Goal: Task Accomplishment & Management: Manage account settings

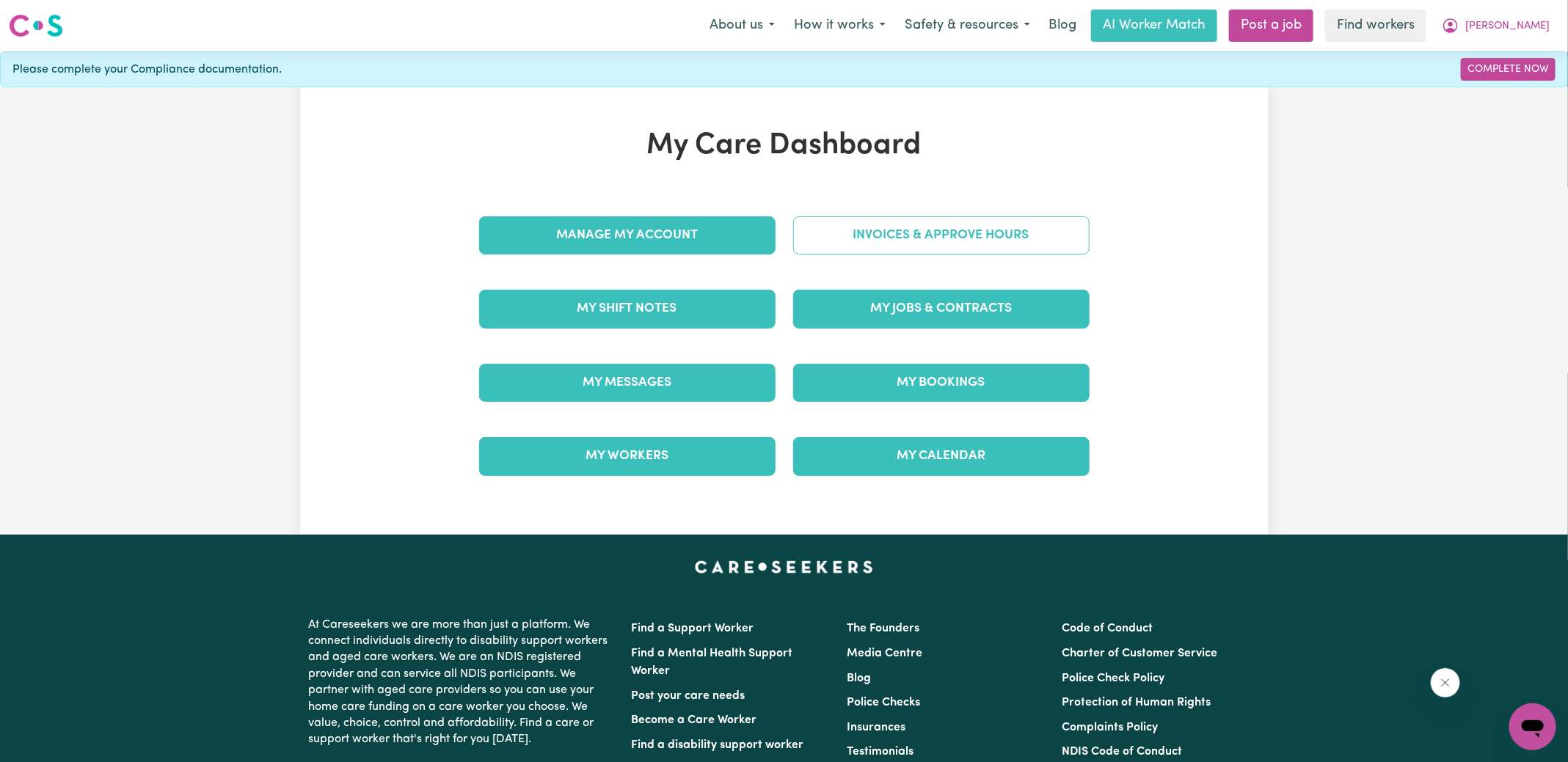
click at [823, 230] on link "Invoices & Approve Hours" at bounding box center [941, 236] width 297 height 38
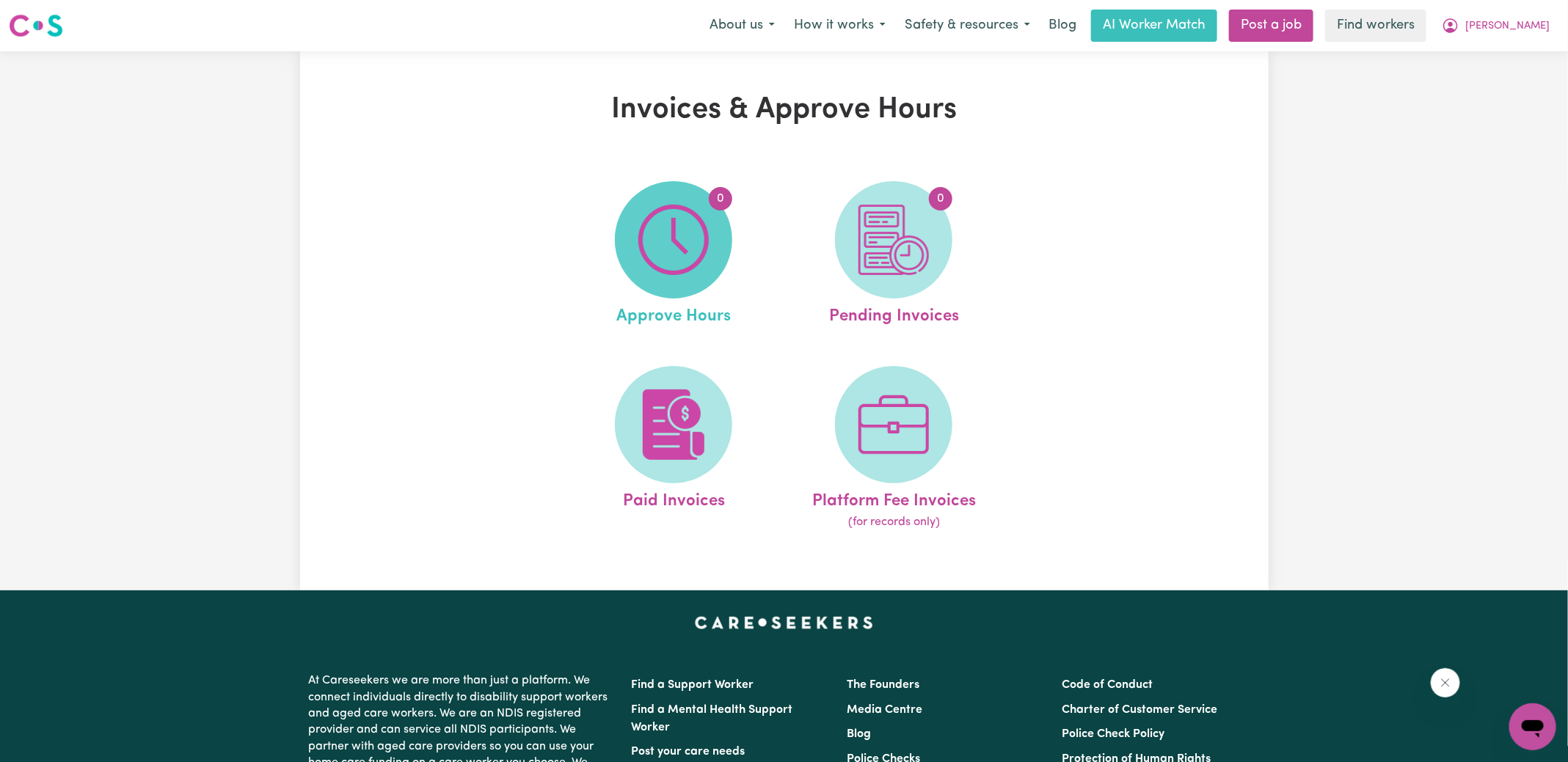
click at [677, 232] on img at bounding box center [673, 240] width 71 height 71
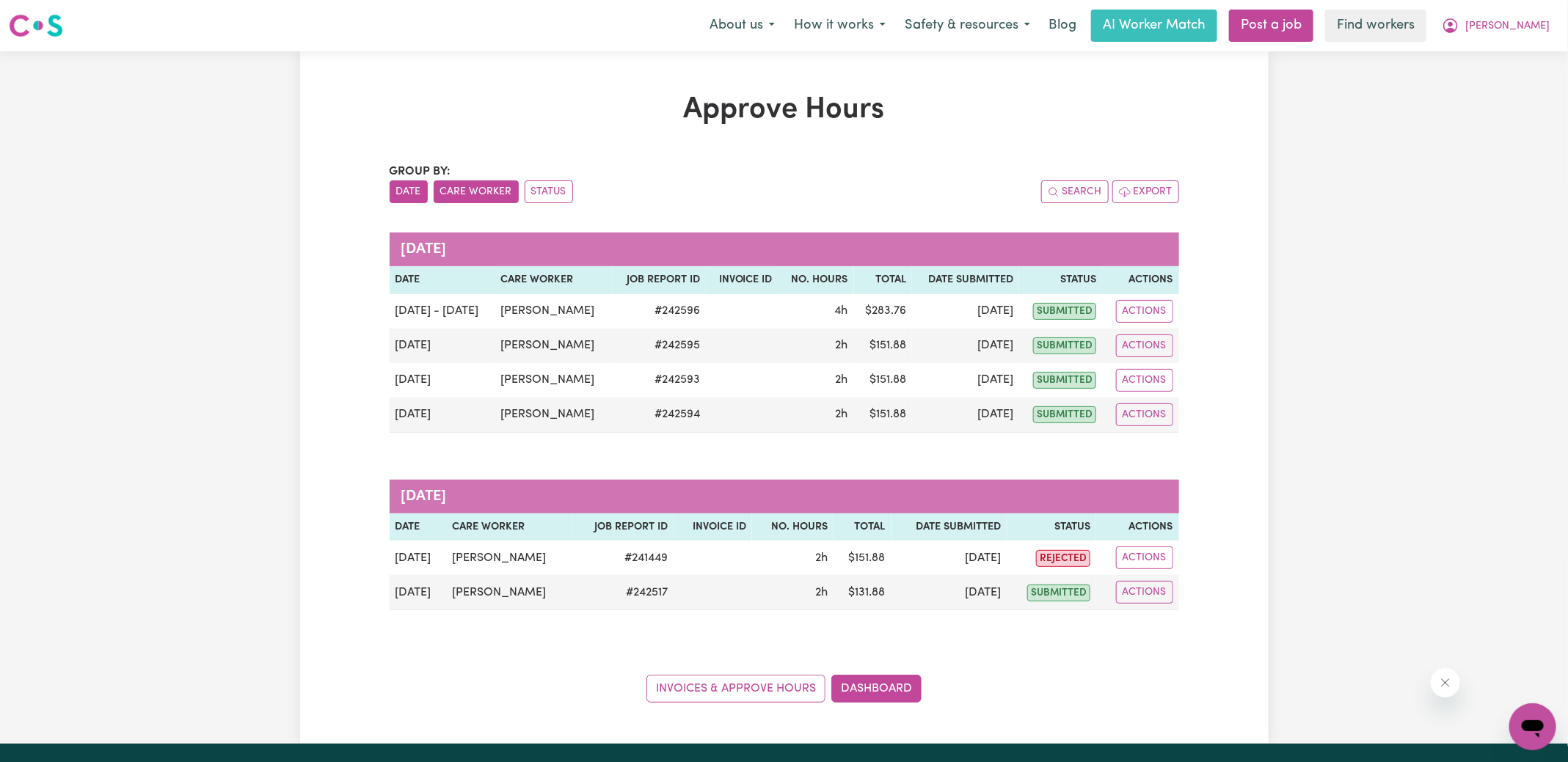
click at [474, 194] on button "Care Worker" at bounding box center [476, 192] width 85 height 22
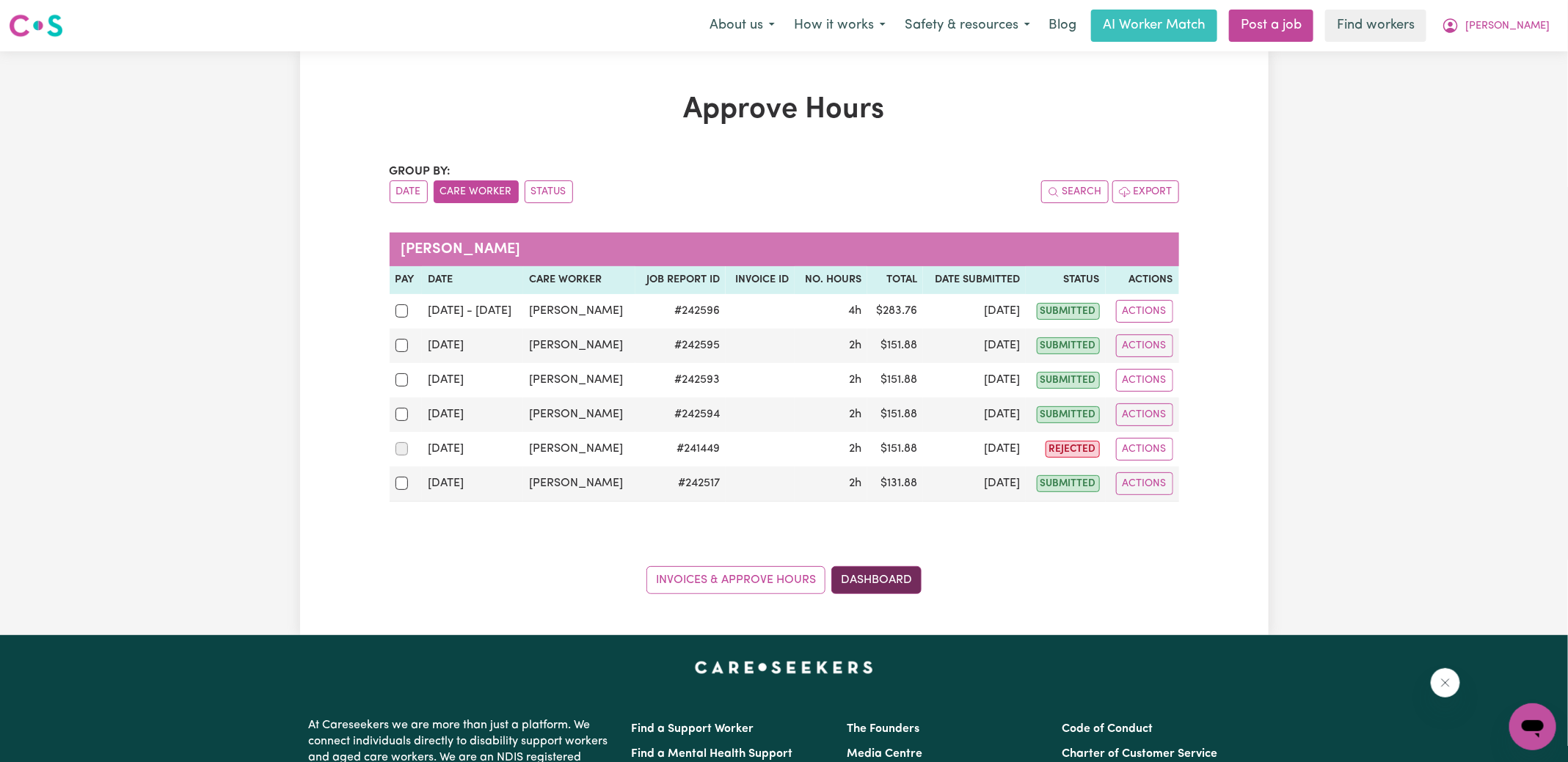
click at [883, 568] on link "Dashboard" at bounding box center [876, 581] width 90 height 28
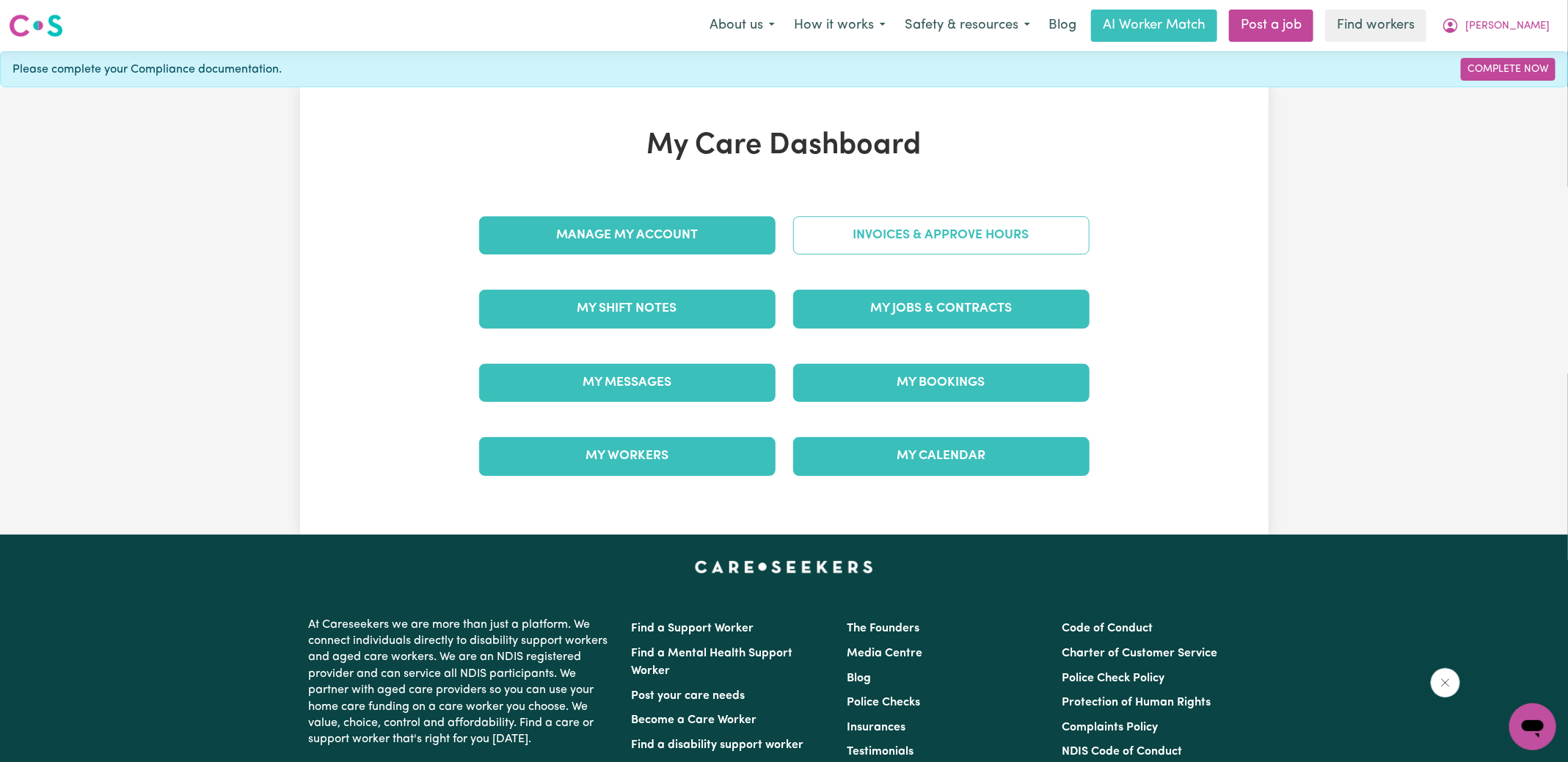
click at [896, 225] on link "Invoices & Approve Hours" at bounding box center [941, 236] width 297 height 38
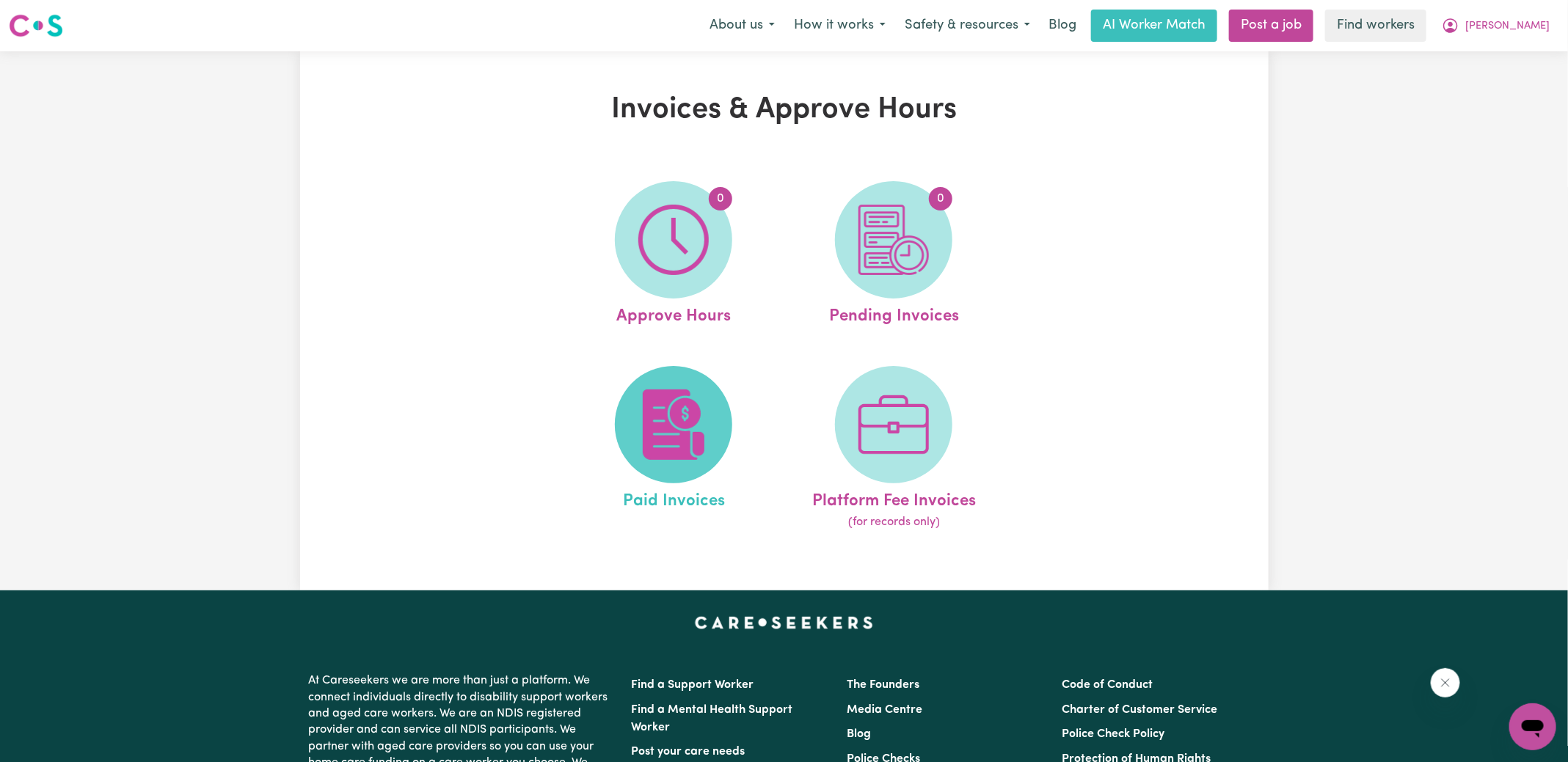
click at [688, 421] on img at bounding box center [673, 425] width 71 height 71
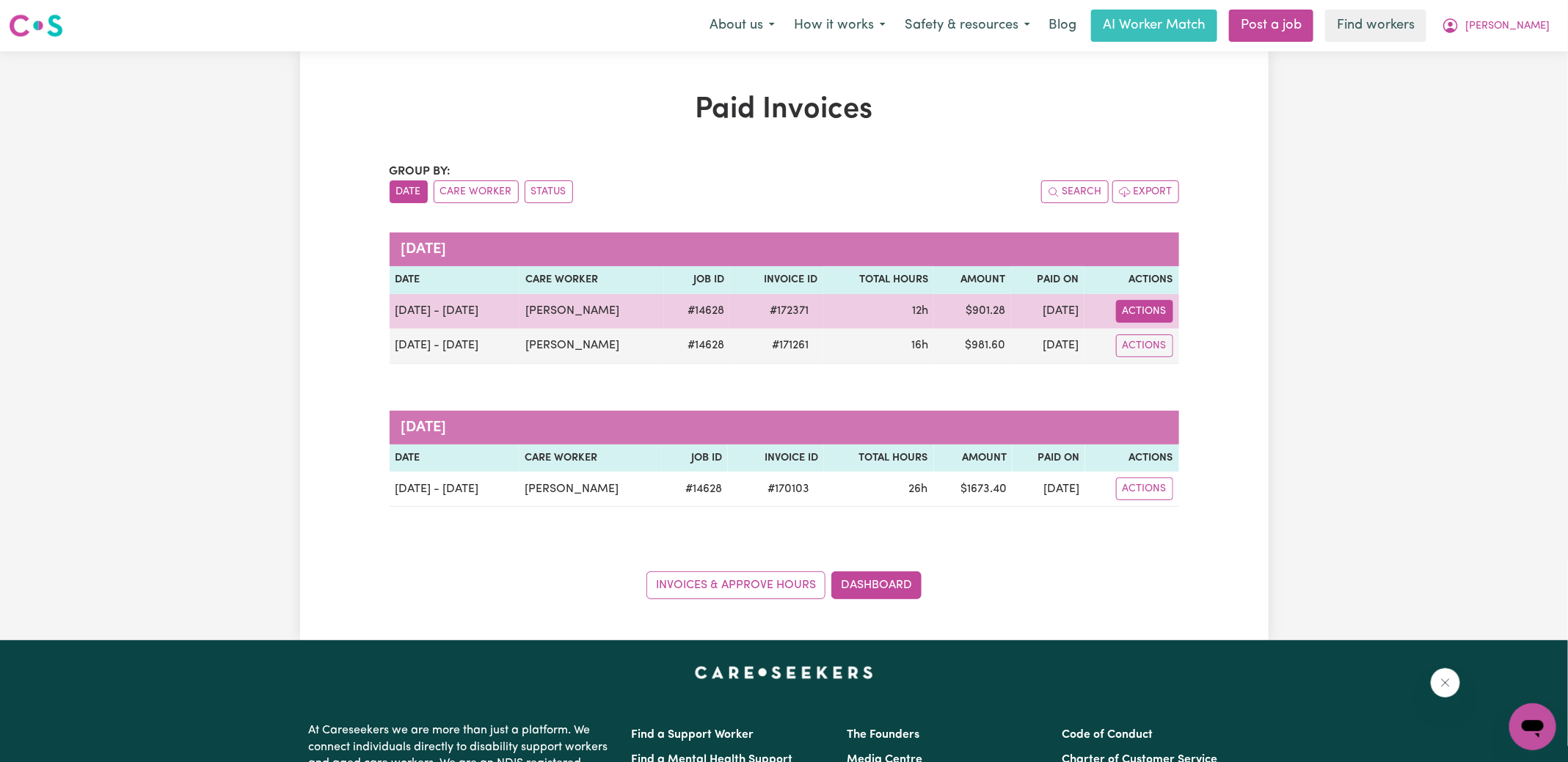
click at [1145, 304] on button "Actions" at bounding box center [1144, 311] width 58 height 22
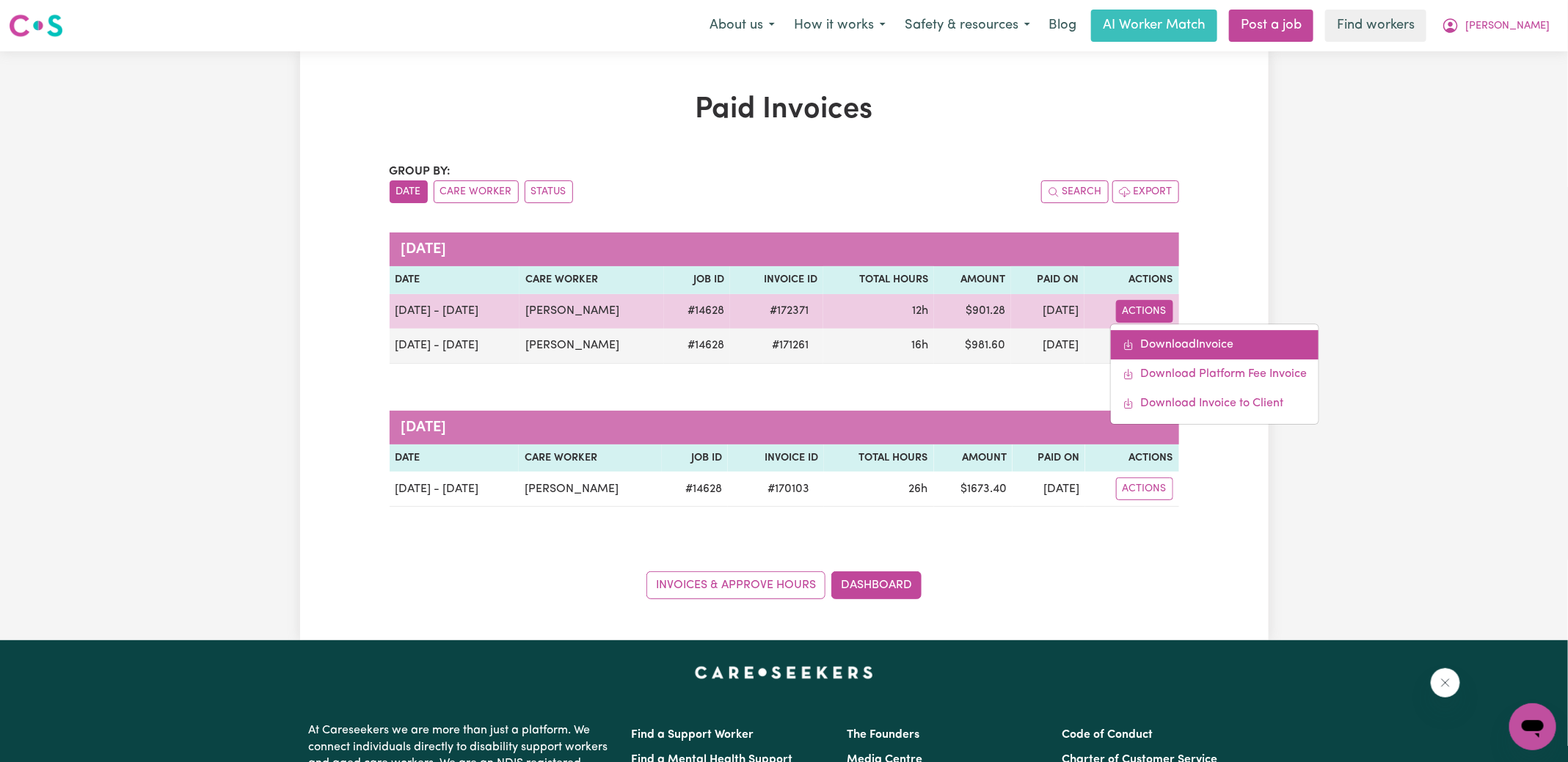
click at [1206, 332] on link "Download Invoice" at bounding box center [1214, 345] width 207 height 29
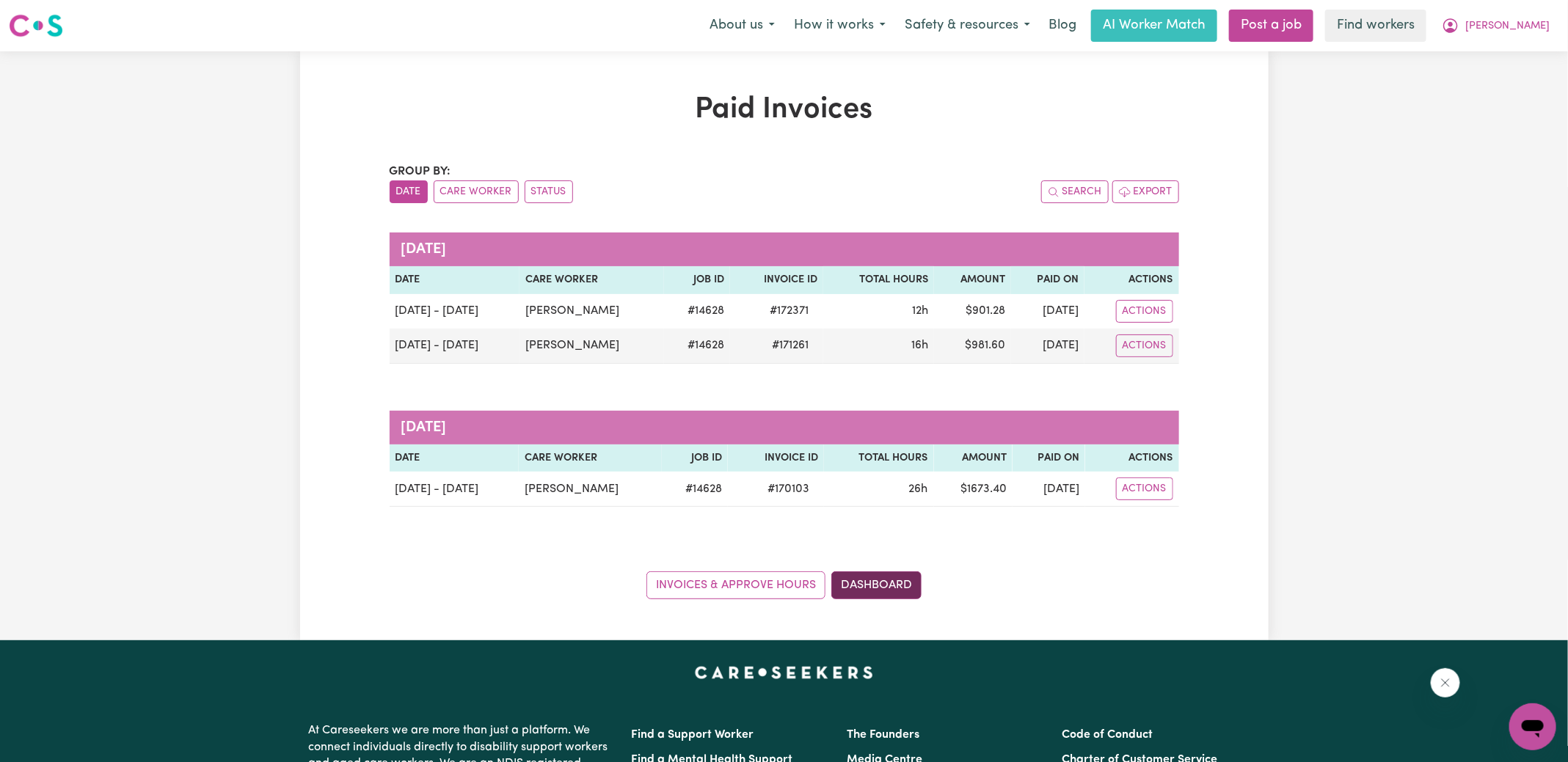
click at [914, 579] on link "Dashboard" at bounding box center [876, 585] width 90 height 28
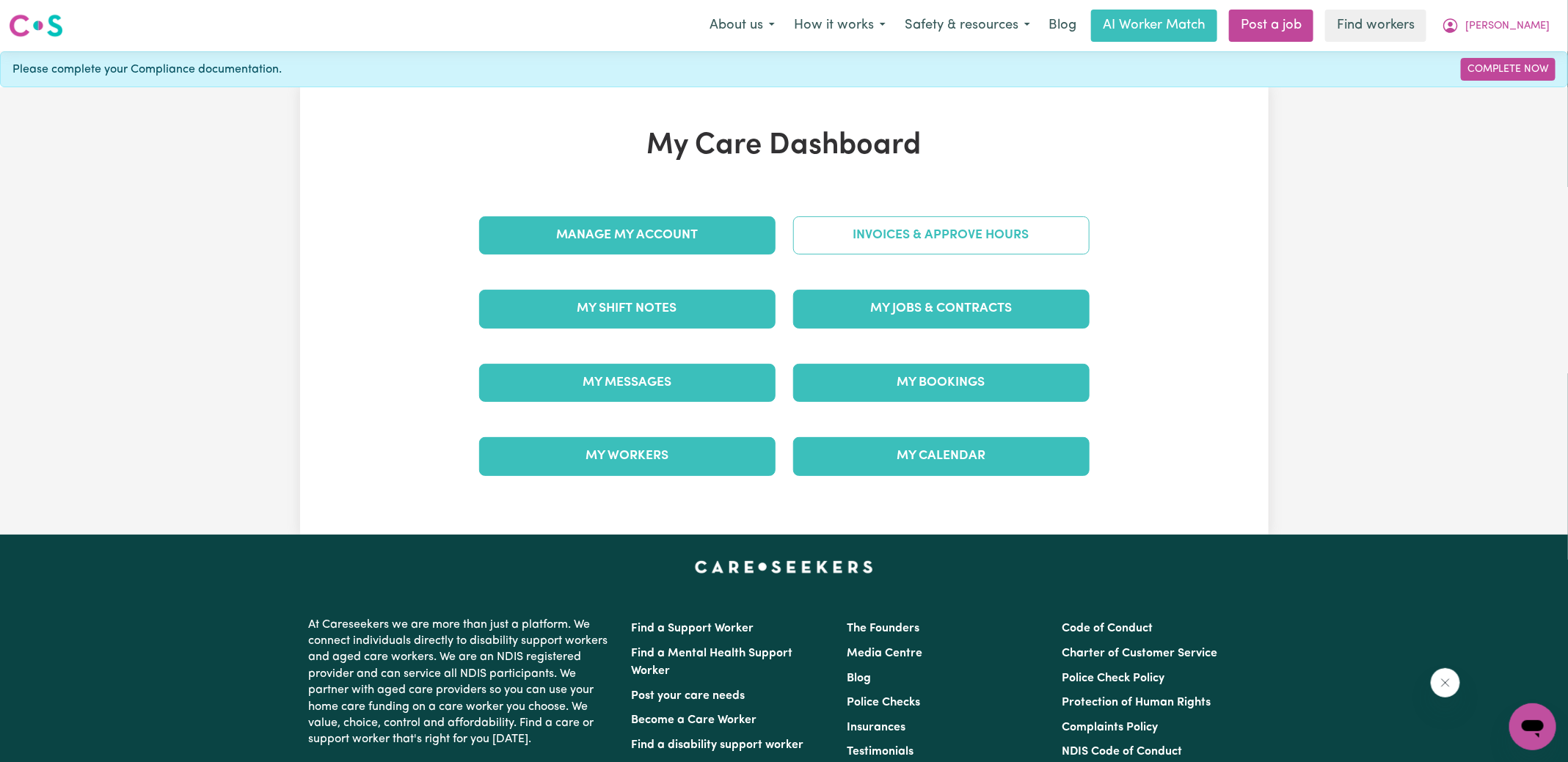
click at [852, 250] on link "Invoices & Approve Hours" at bounding box center [941, 236] width 297 height 38
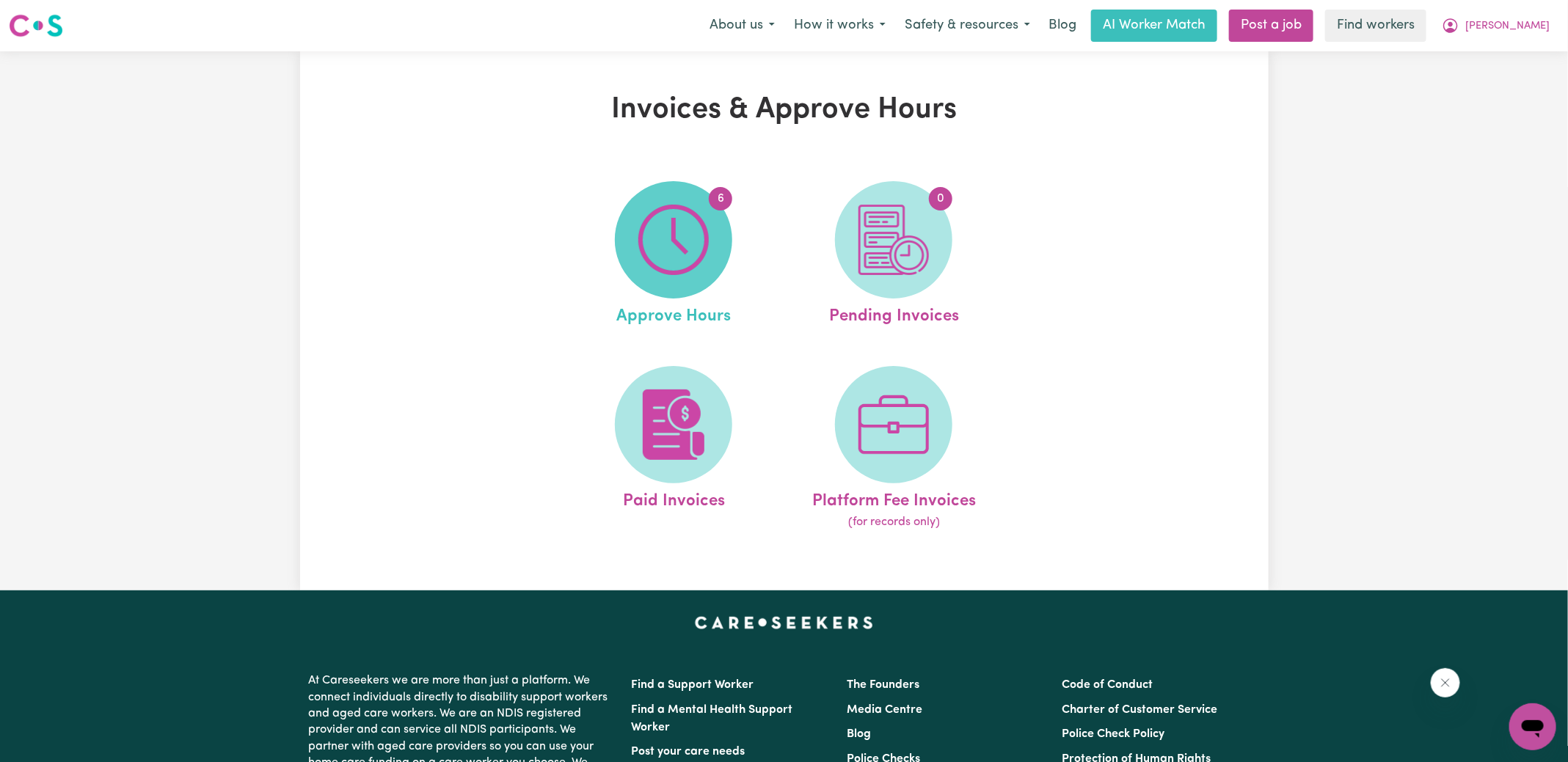
click at [633, 255] on span "6" at bounding box center [673, 240] width 117 height 117
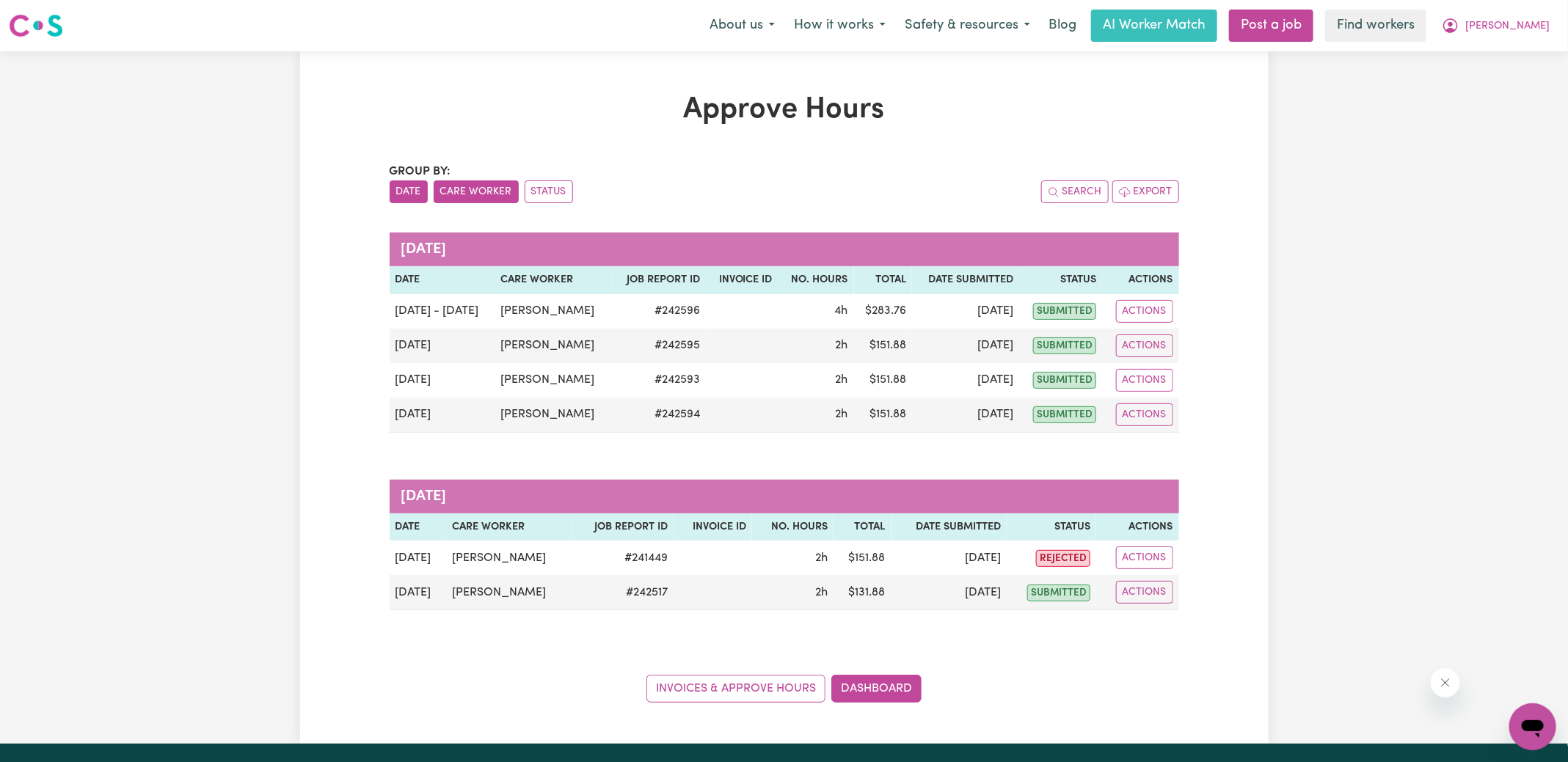
click at [471, 187] on button "Care Worker" at bounding box center [476, 192] width 85 height 22
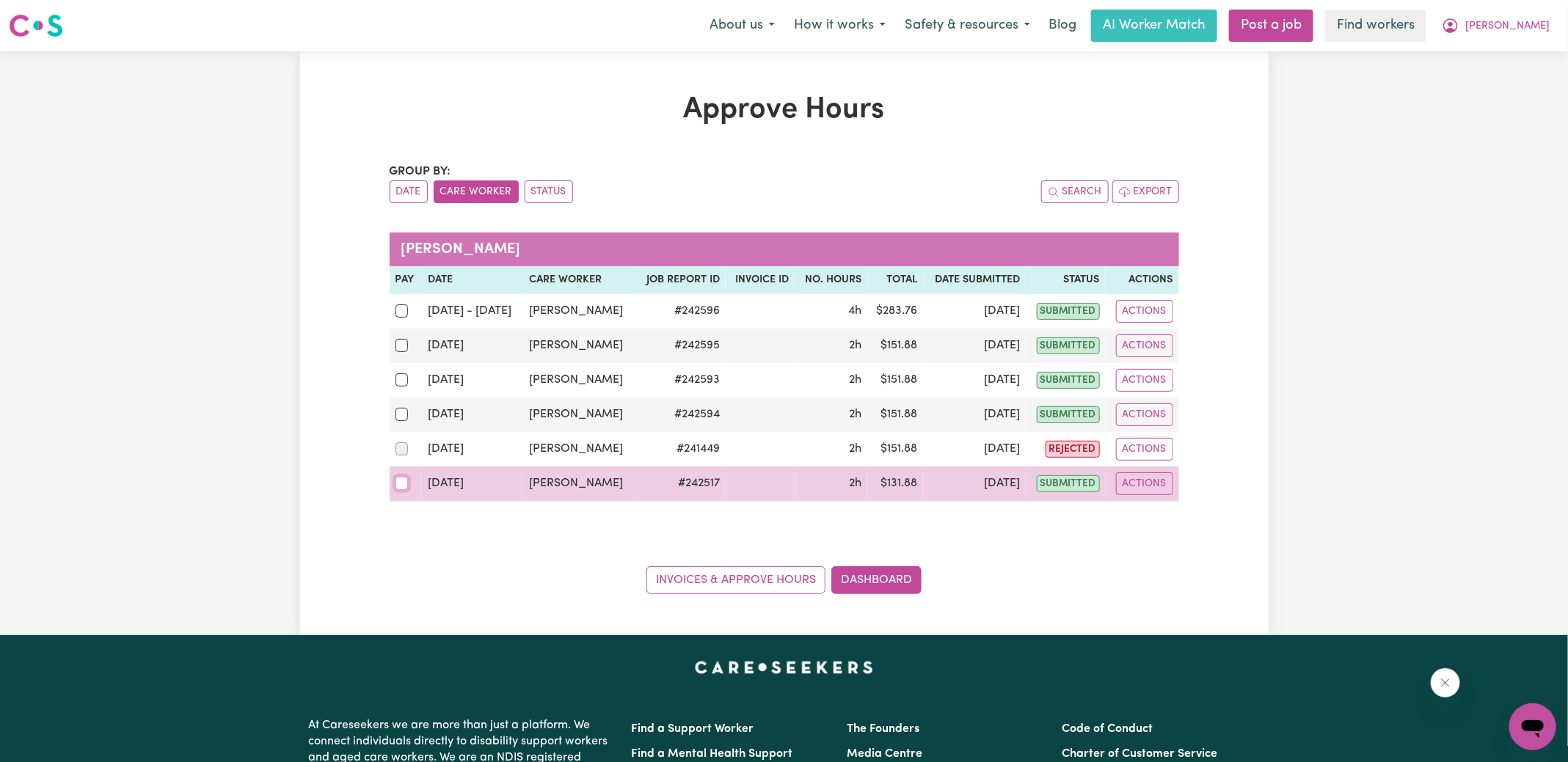
click at [404, 483] on input "checkbox" at bounding box center [402, 482] width 13 height 13
checkbox input "true"
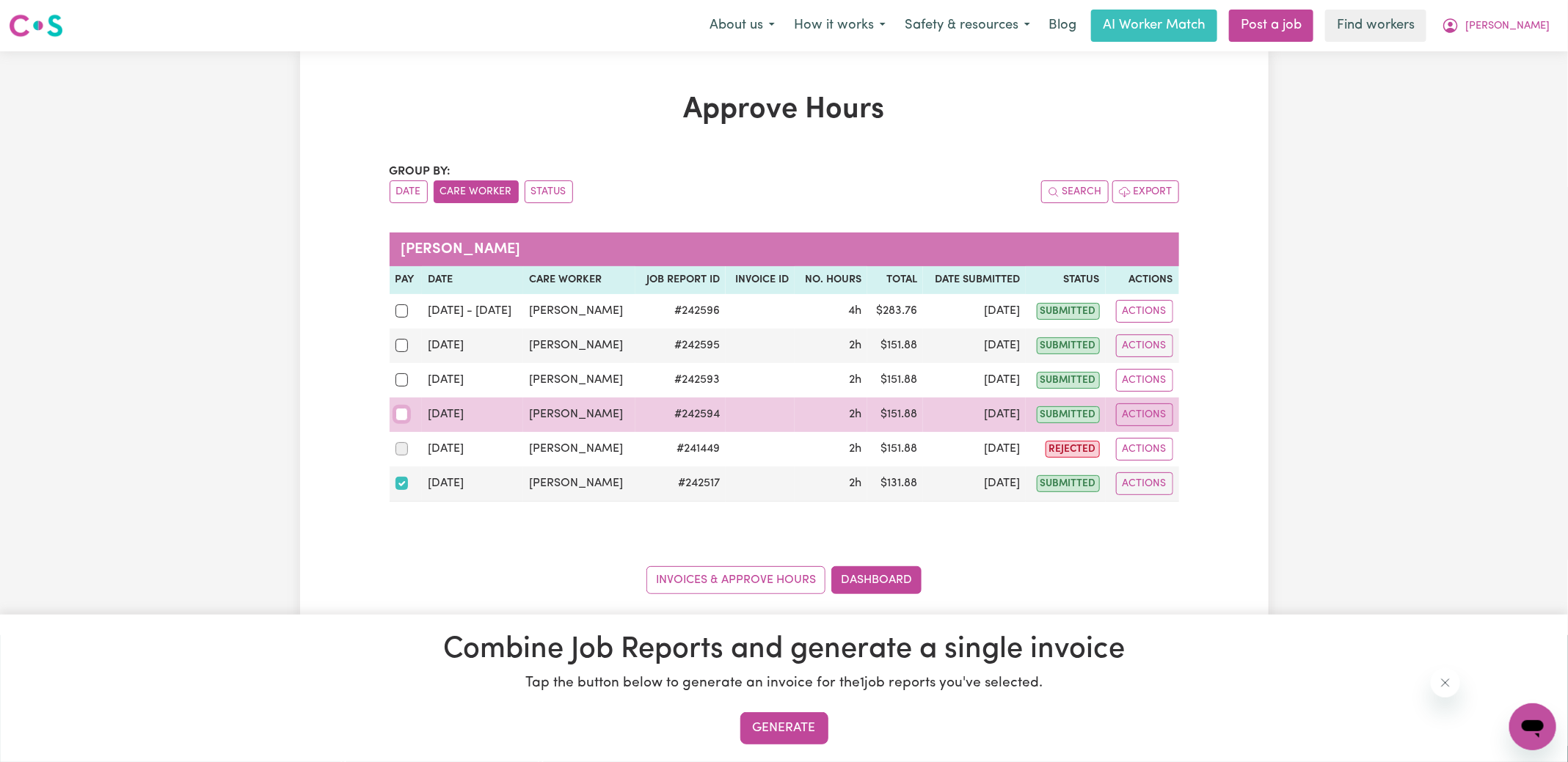
click at [402, 413] on input "checkbox" at bounding box center [402, 414] width 13 height 13
checkbox input "true"
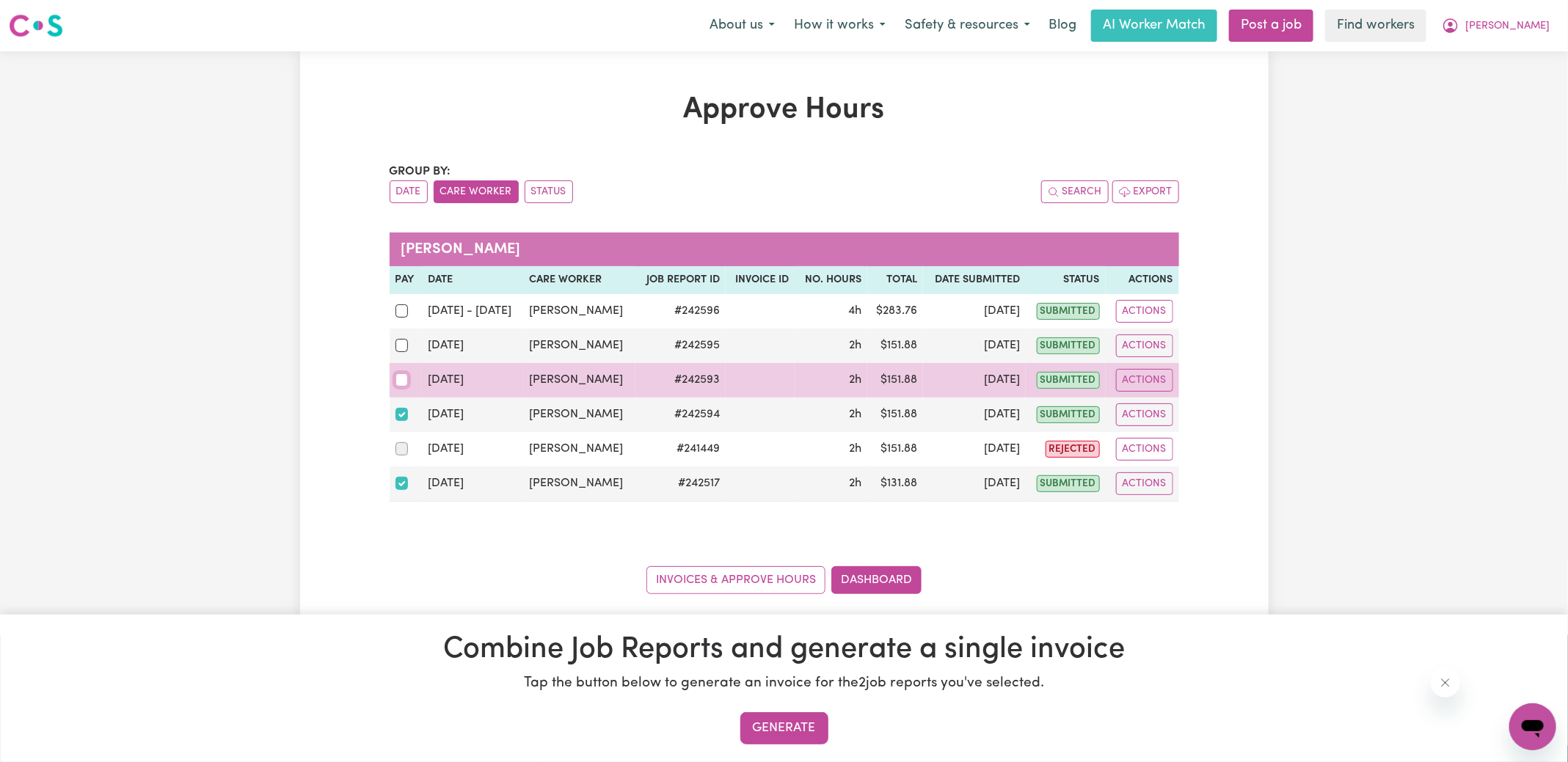
click at [402, 375] on input "checkbox" at bounding box center [402, 379] width 13 height 13
checkbox input "true"
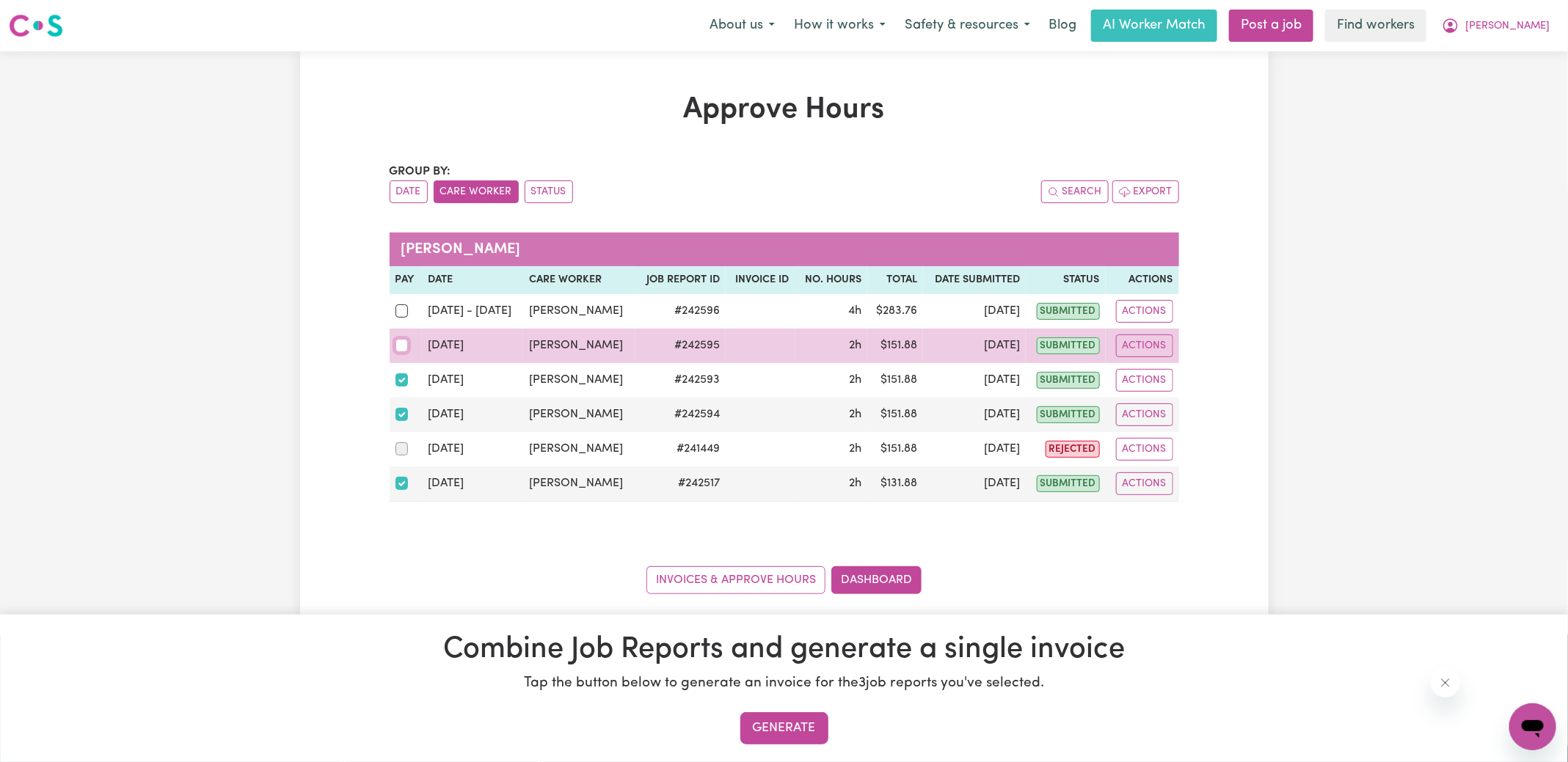
click at [403, 346] on input "checkbox" at bounding box center [402, 345] width 13 height 13
checkbox input "true"
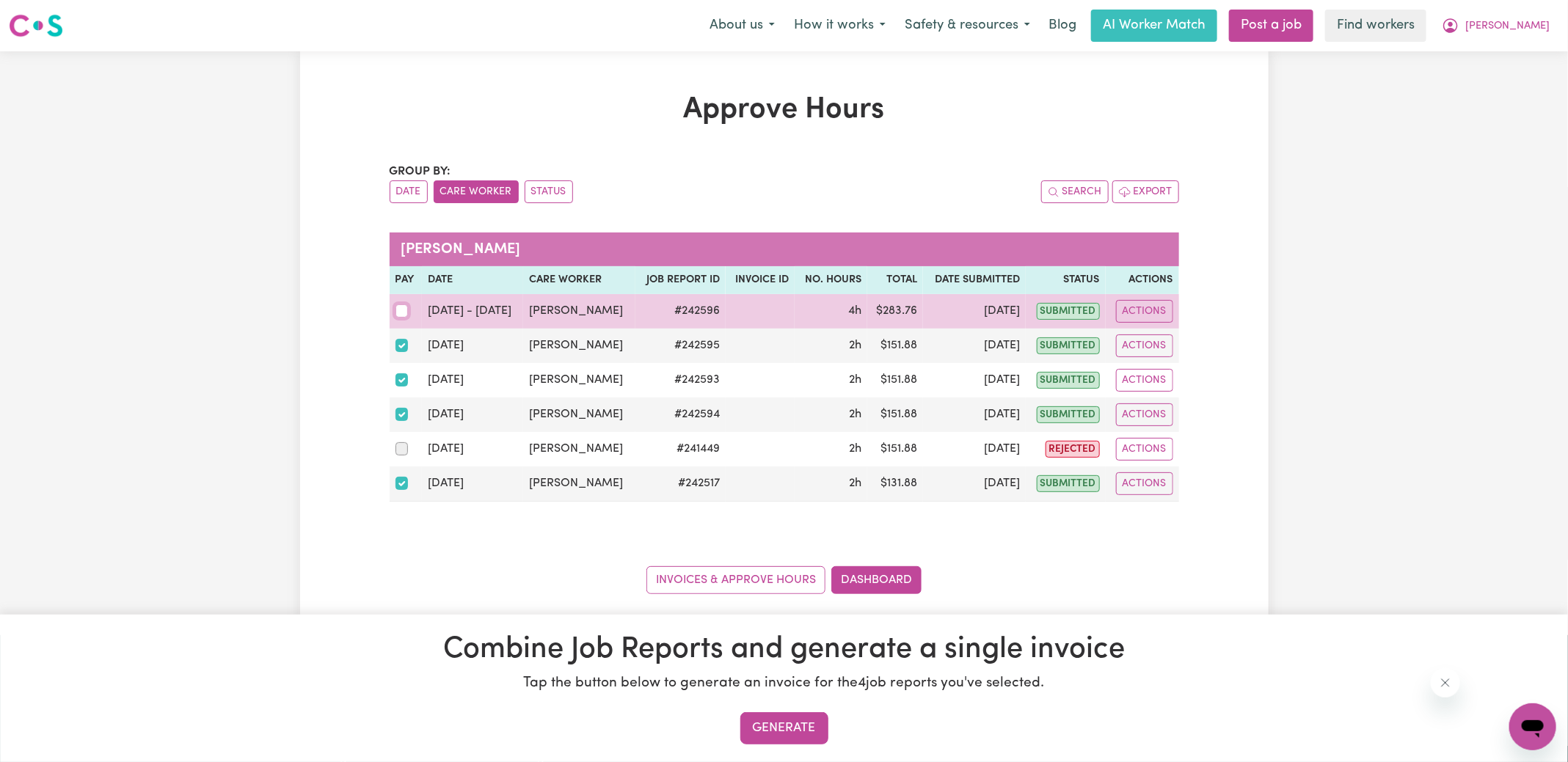
click at [404, 307] on input "checkbox" at bounding box center [402, 310] width 13 height 13
checkbox input "true"
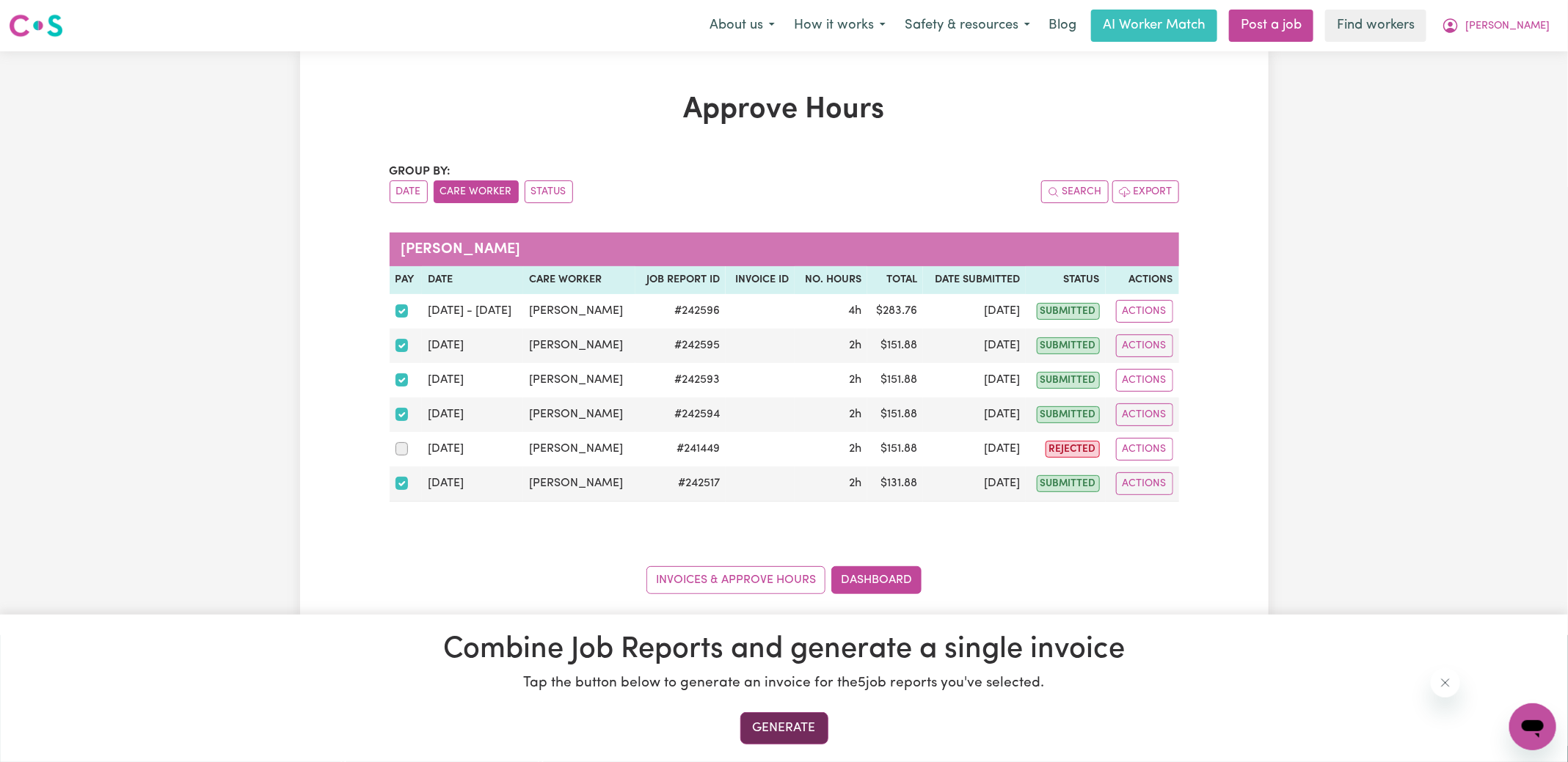
click at [772, 726] on button "Generate" at bounding box center [784, 728] width 88 height 33
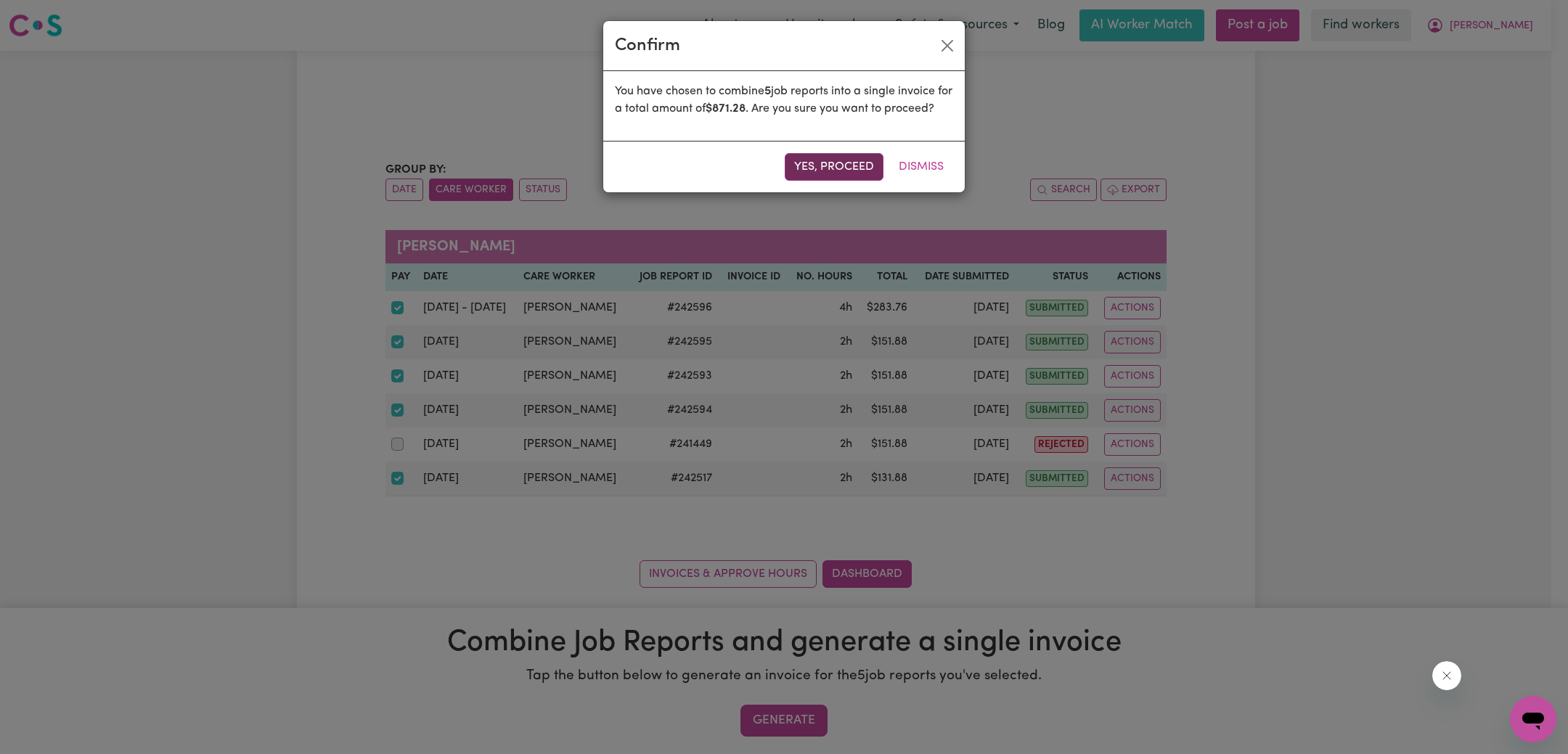
click at [837, 180] on button "Yes, proceed" at bounding box center [834, 167] width 99 height 27
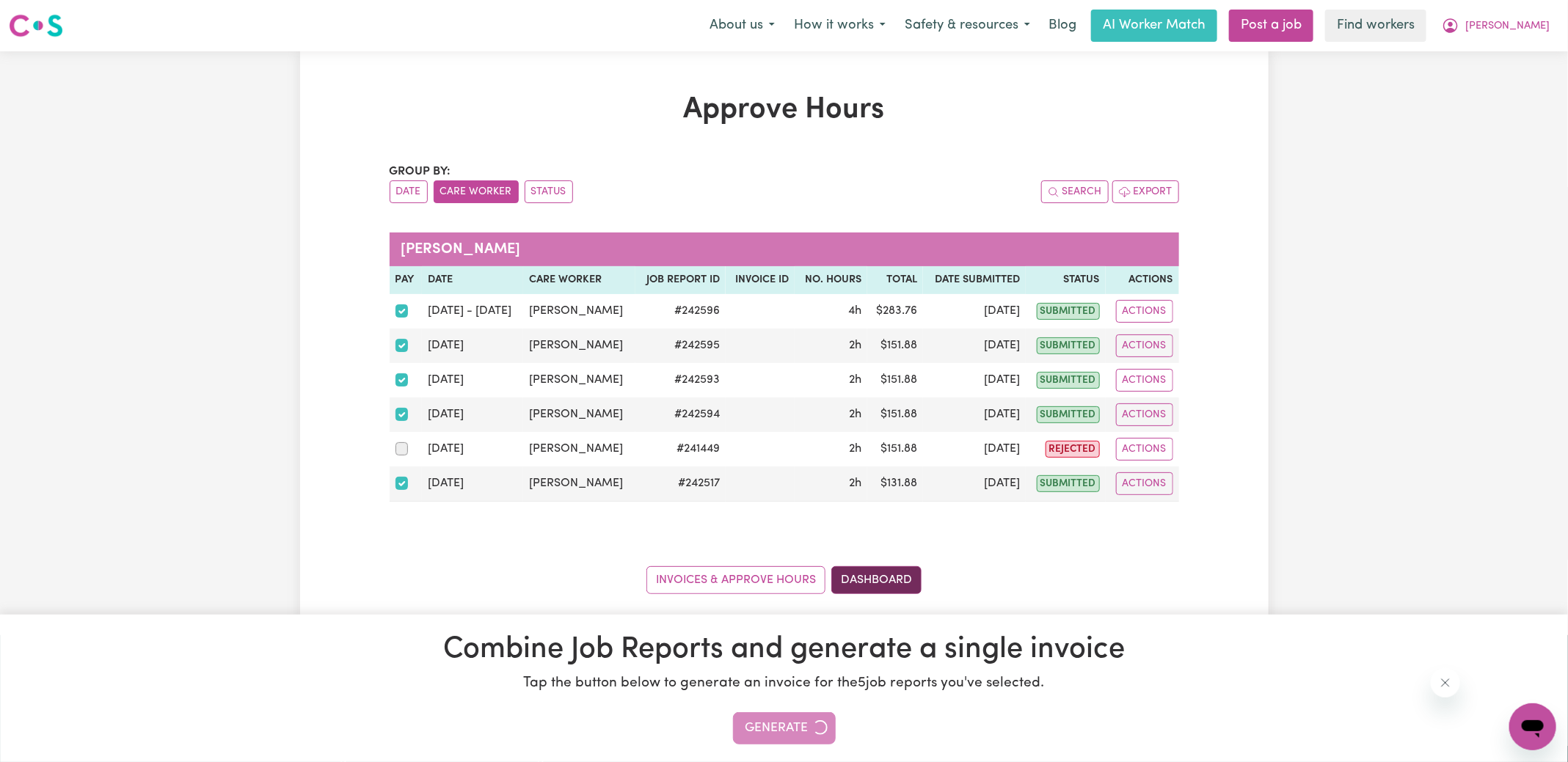
click at [901, 571] on link "Dashboard" at bounding box center [876, 581] width 90 height 28
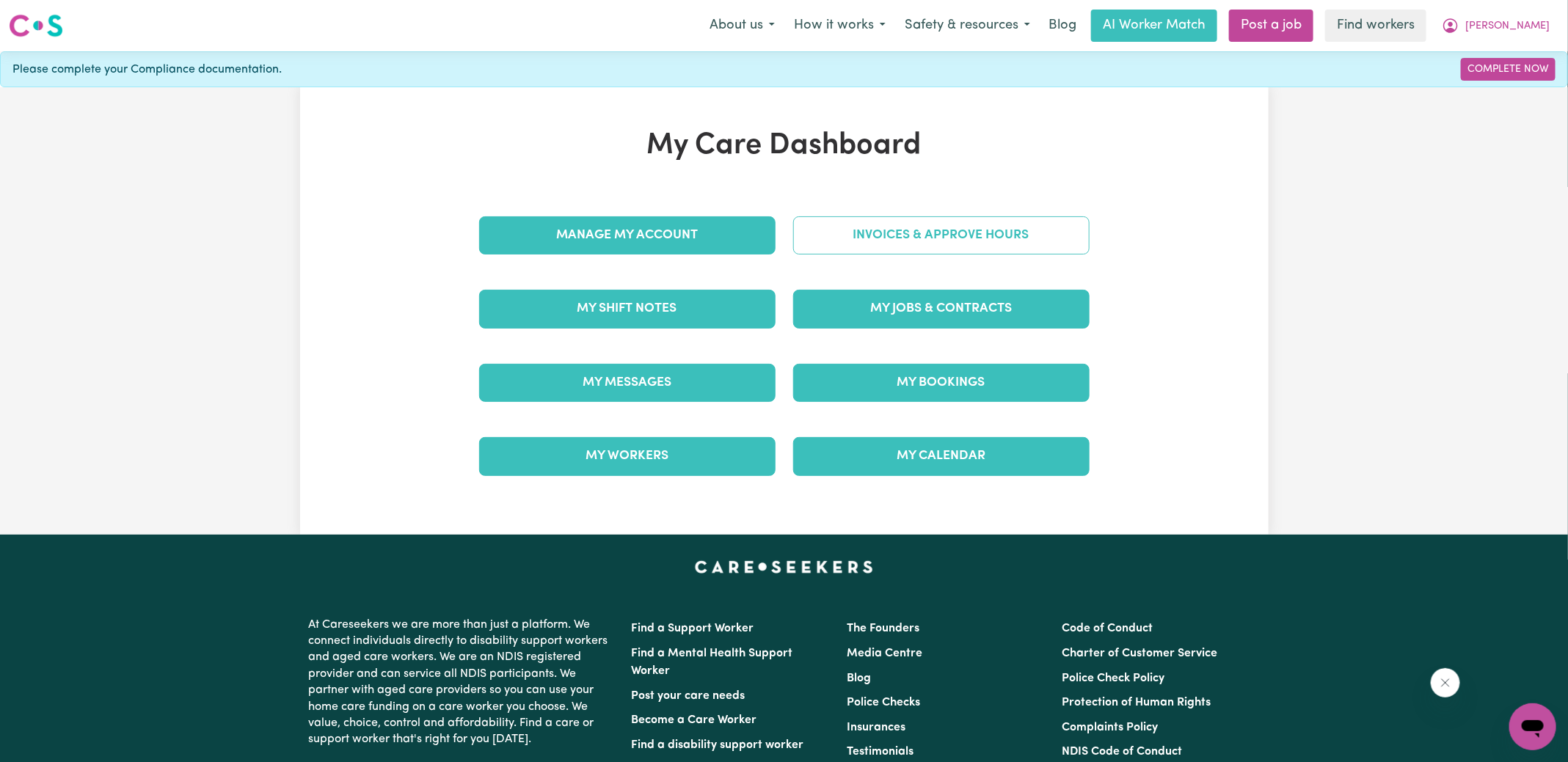
click at [916, 237] on link "Invoices & Approve Hours" at bounding box center [941, 236] width 297 height 38
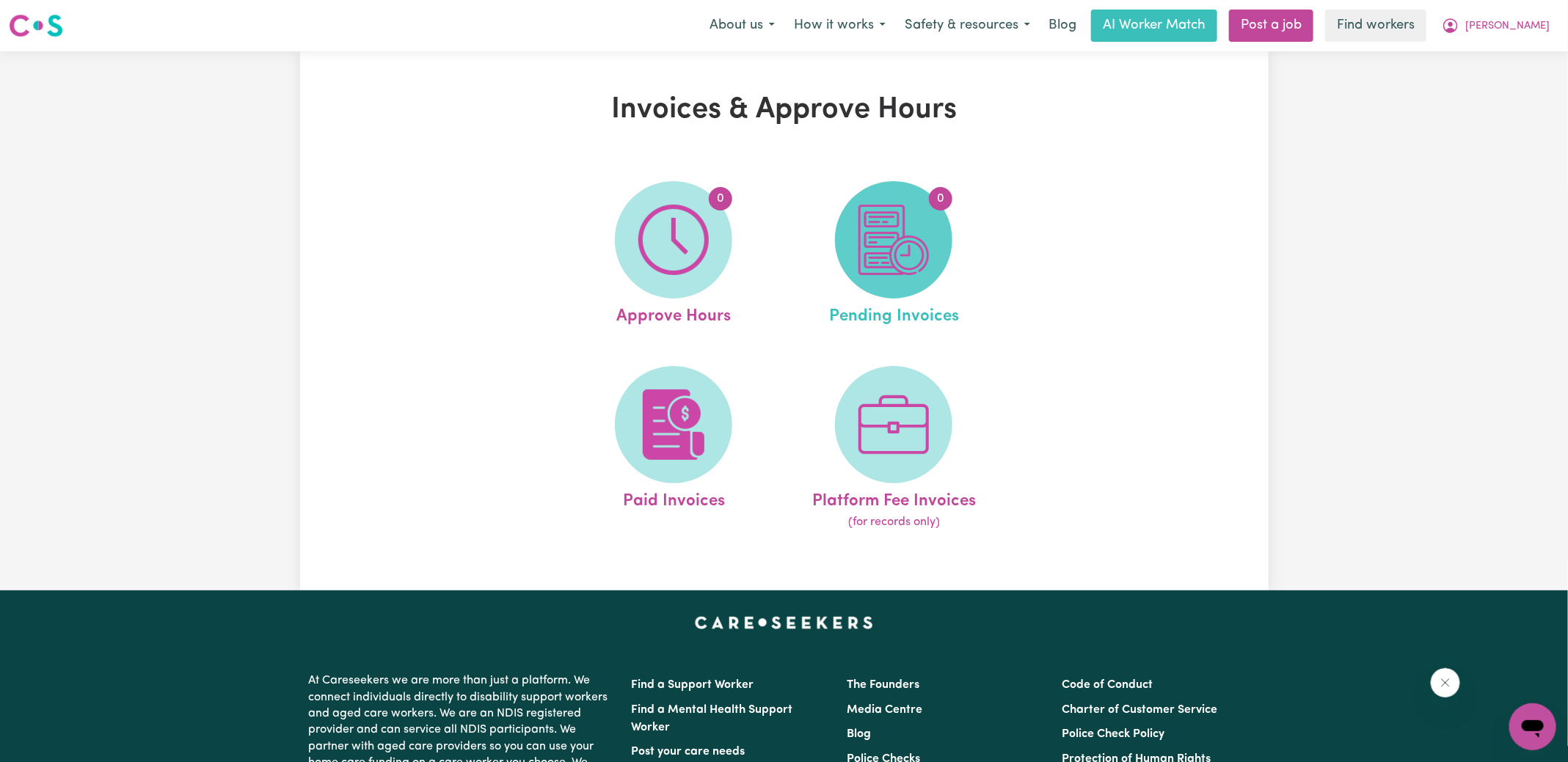
click at [913, 238] on img at bounding box center [894, 240] width 71 height 71
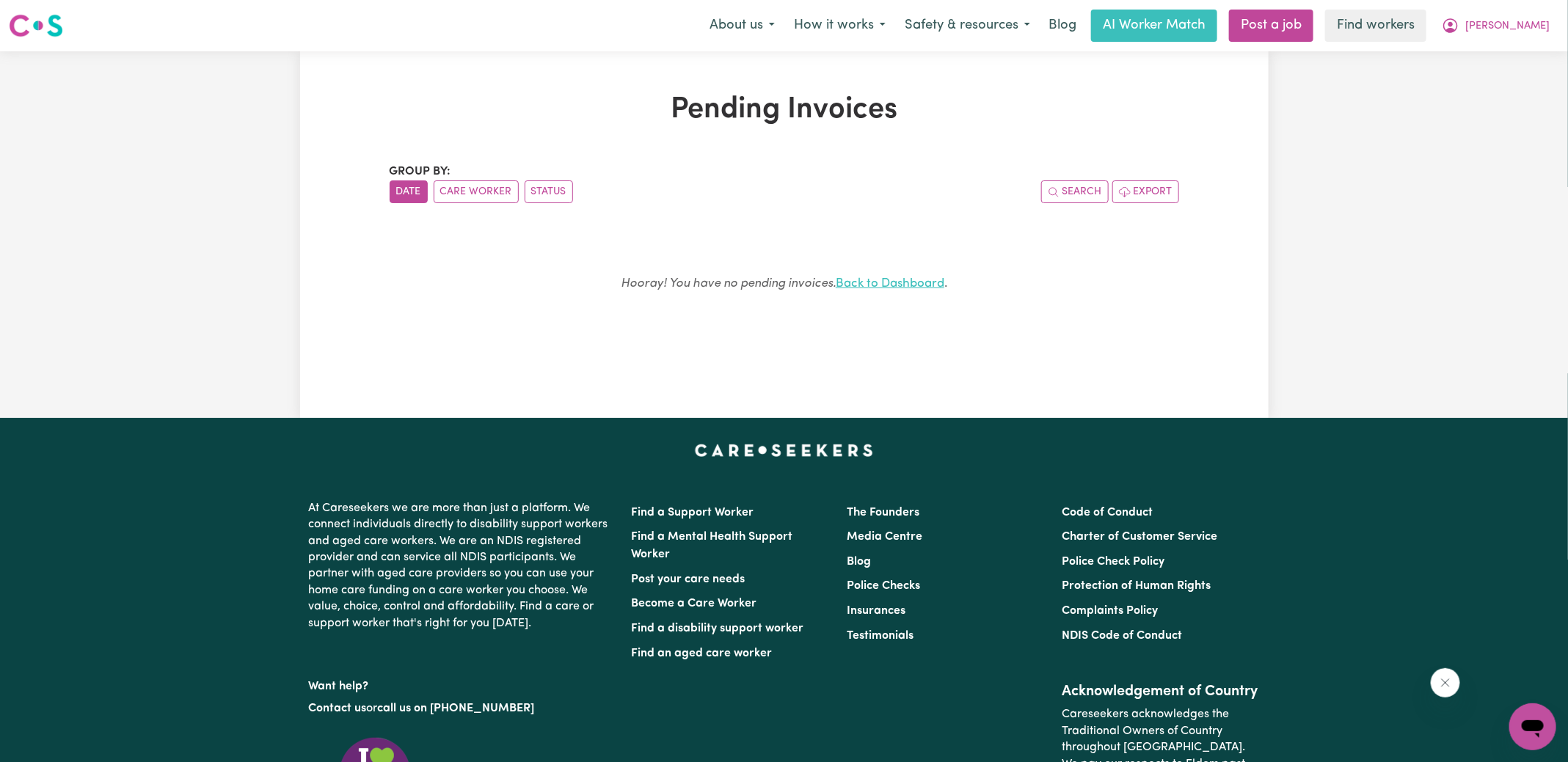
click at [871, 286] on link "Back to Dashboard" at bounding box center [890, 283] width 108 height 13
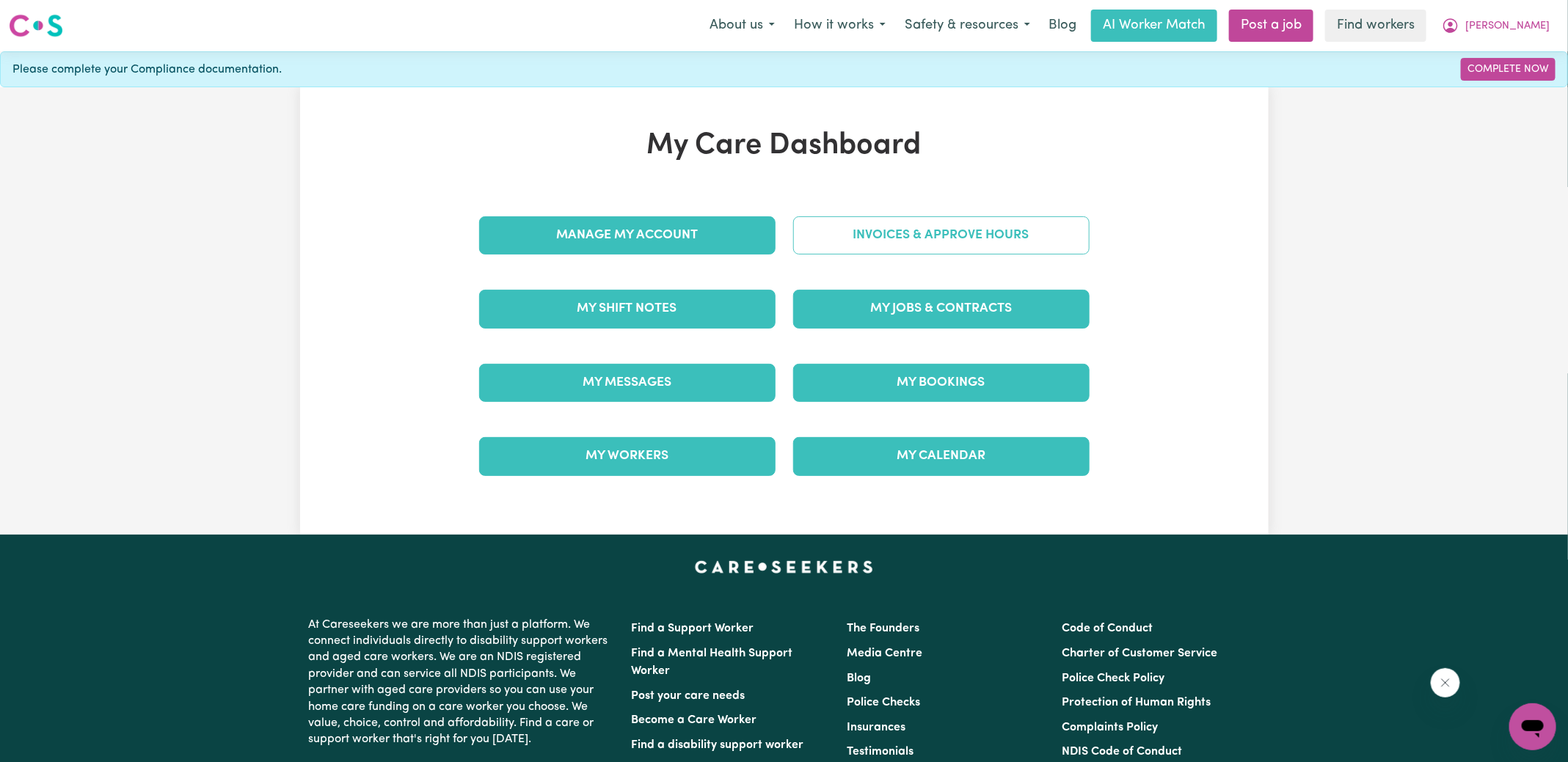
click at [891, 217] on link "Invoices & Approve Hours" at bounding box center [941, 236] width 297 height 38
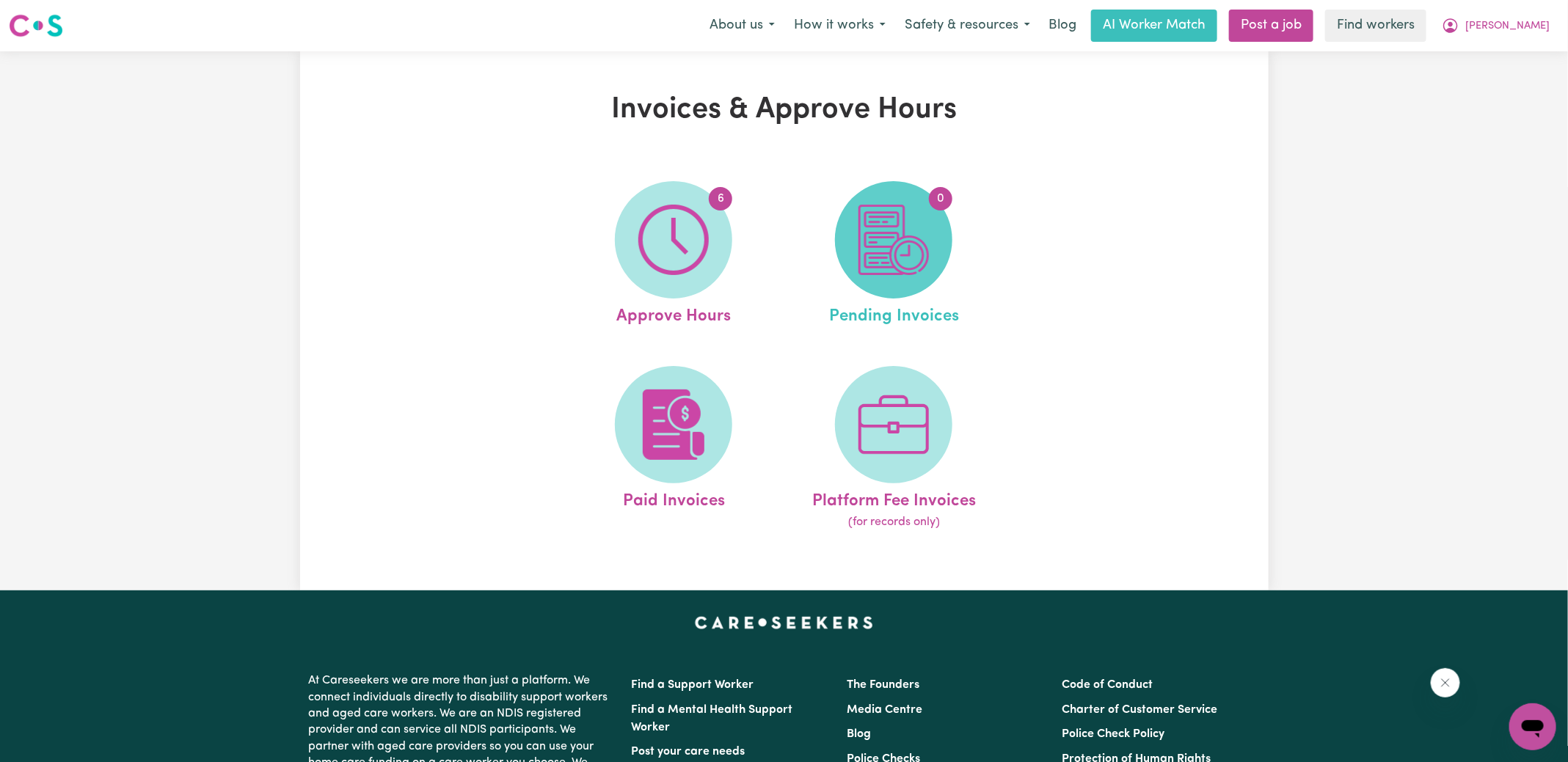
click at [891, 239] on img at bounding box center [894, 240] width 71 height 71
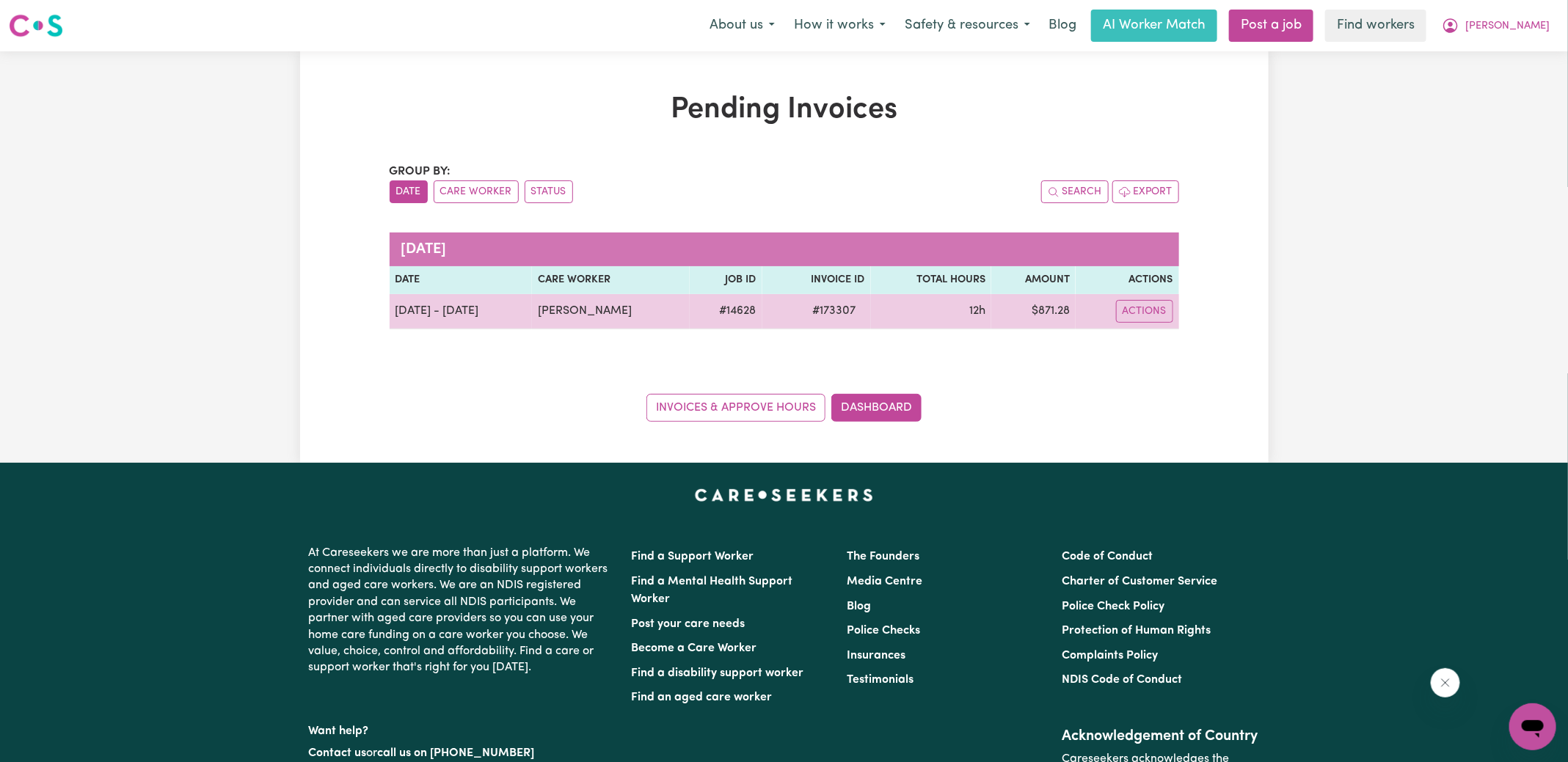
click at [845, 313] on span "# 173307" at bounding box center [834, 310] width 61 height 17
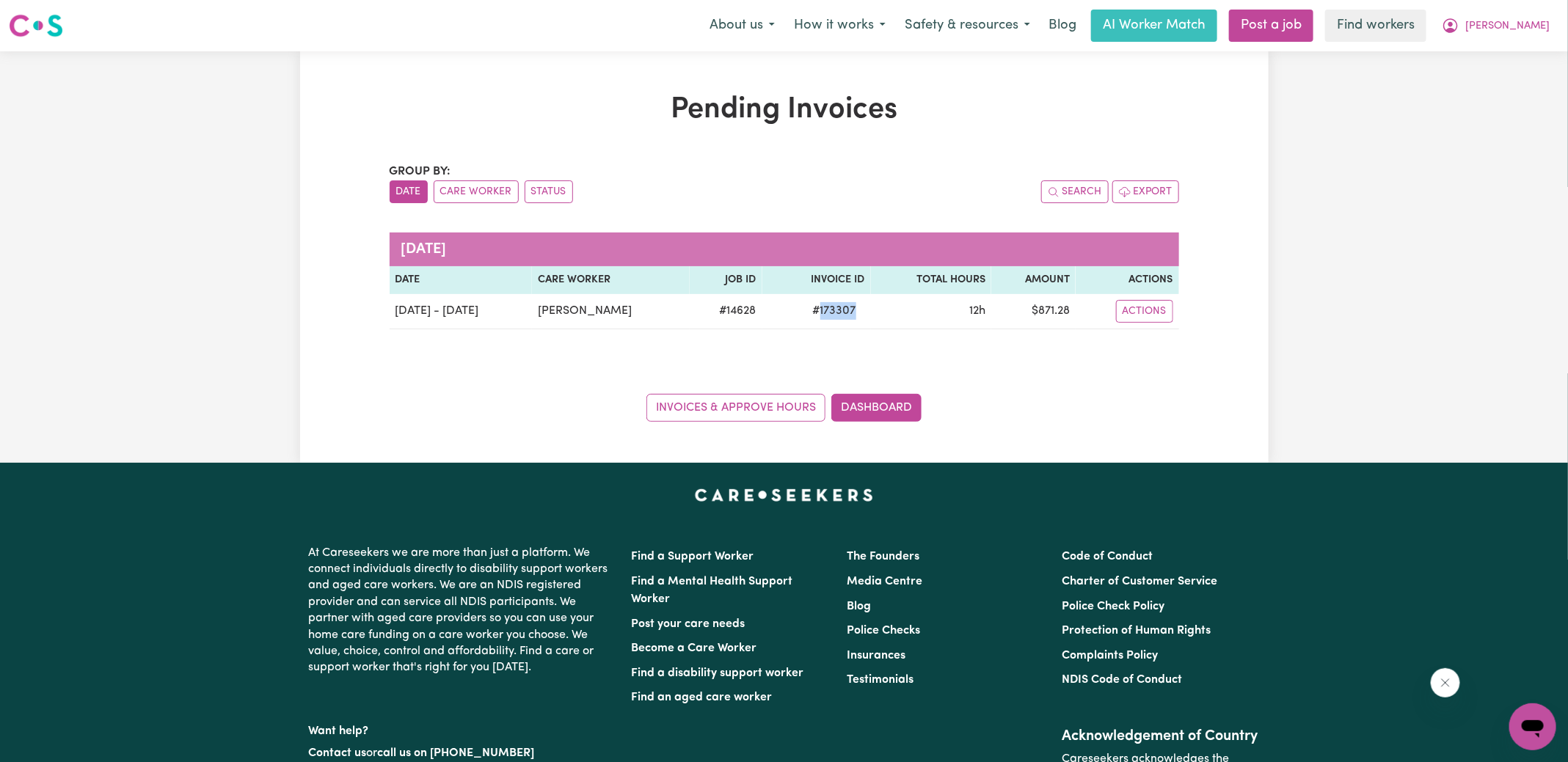
copy span "173307"
click at [1460, 22] on icon "My Account" at bounding box center [1450, 26] width 17 height 17
click at [1490, 88] on link "Logout" at bounding box center [1500, 84] width 116 height 28
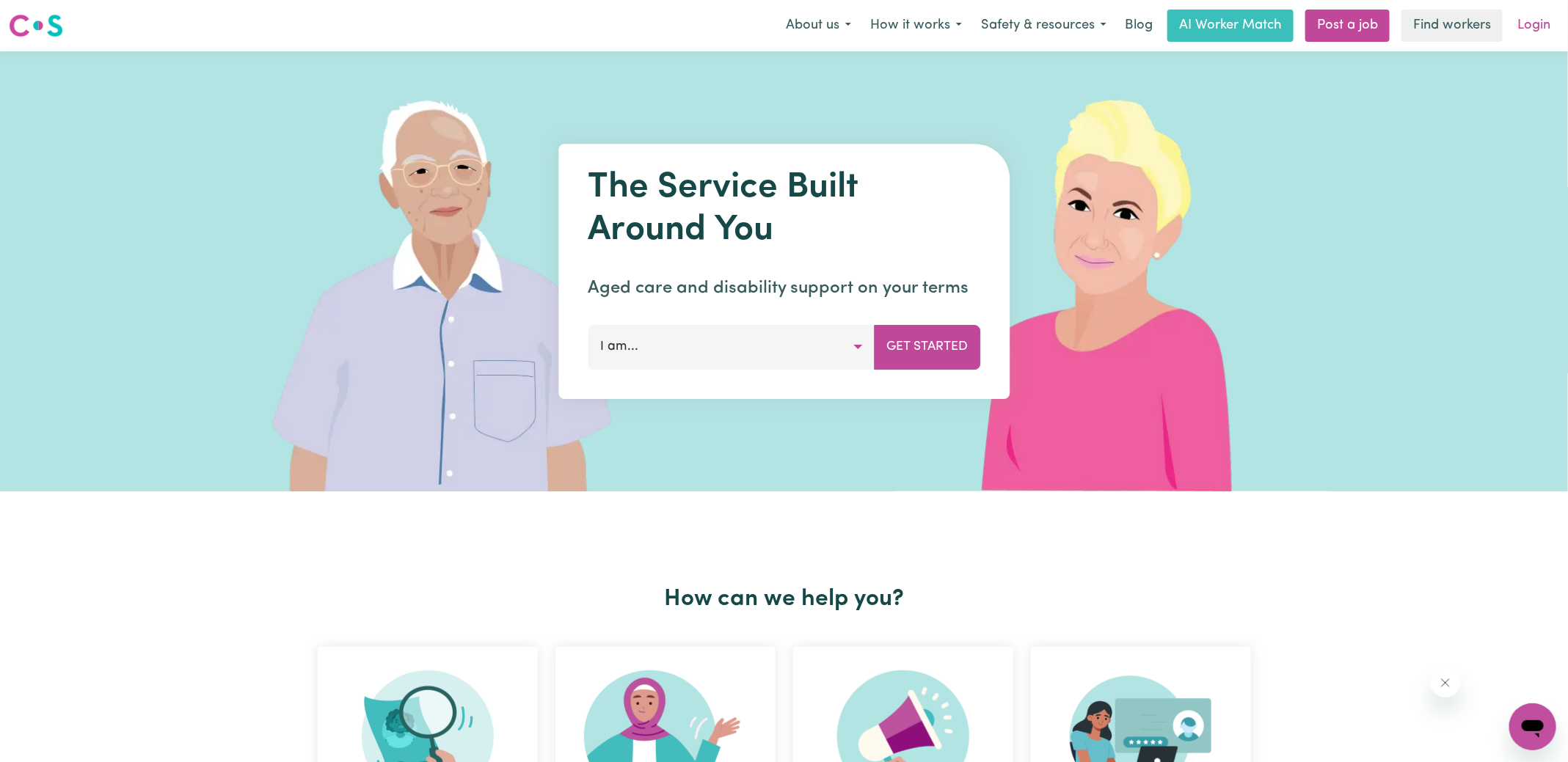
click at [1542, 12] on link "Login" at bounding box center [1534, 26] width 51 height 33
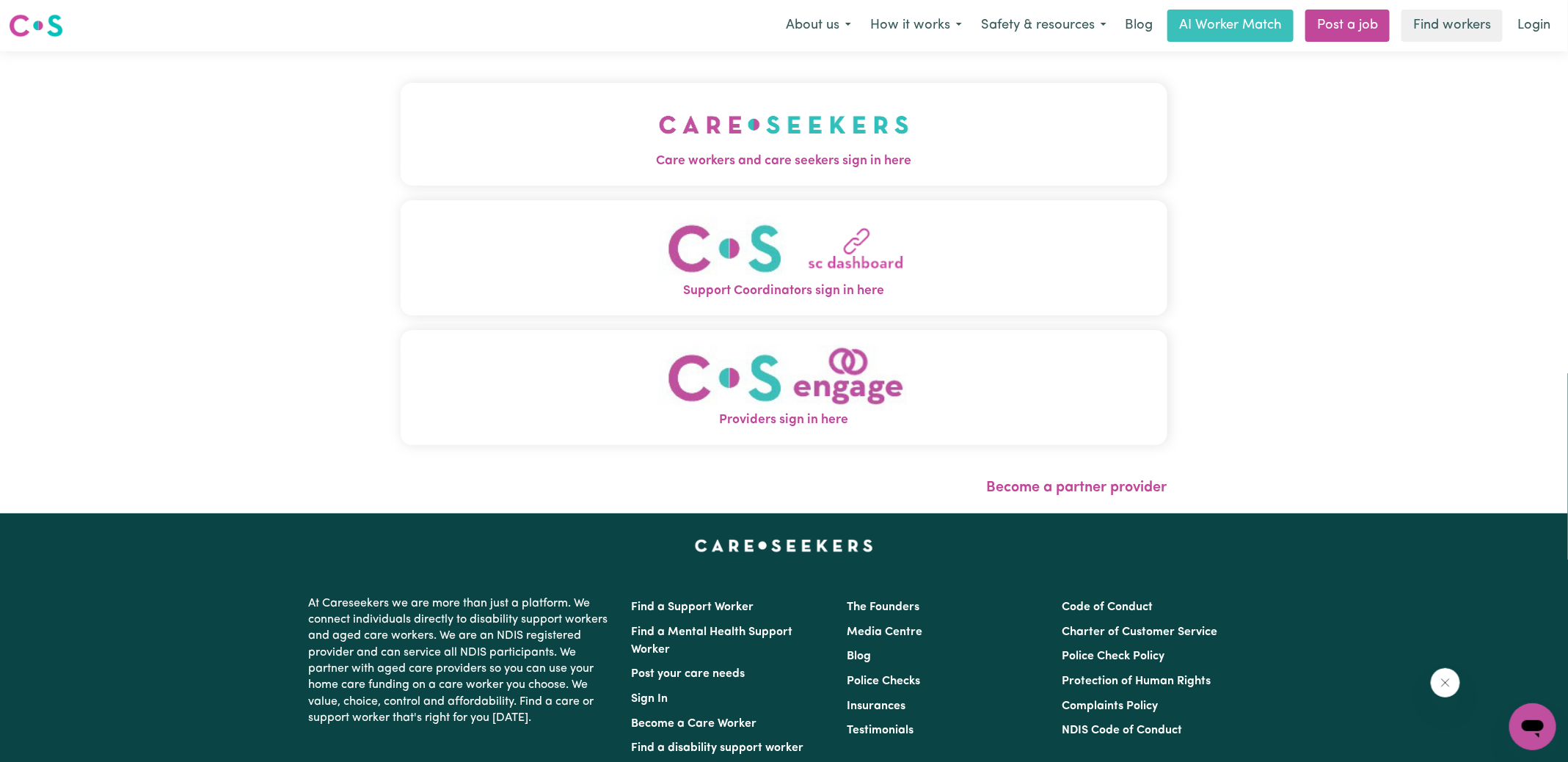
click at [748, 172] on button "Care workers and care seekers sign in here" at bounding box center [784, 133] width 766 height 102
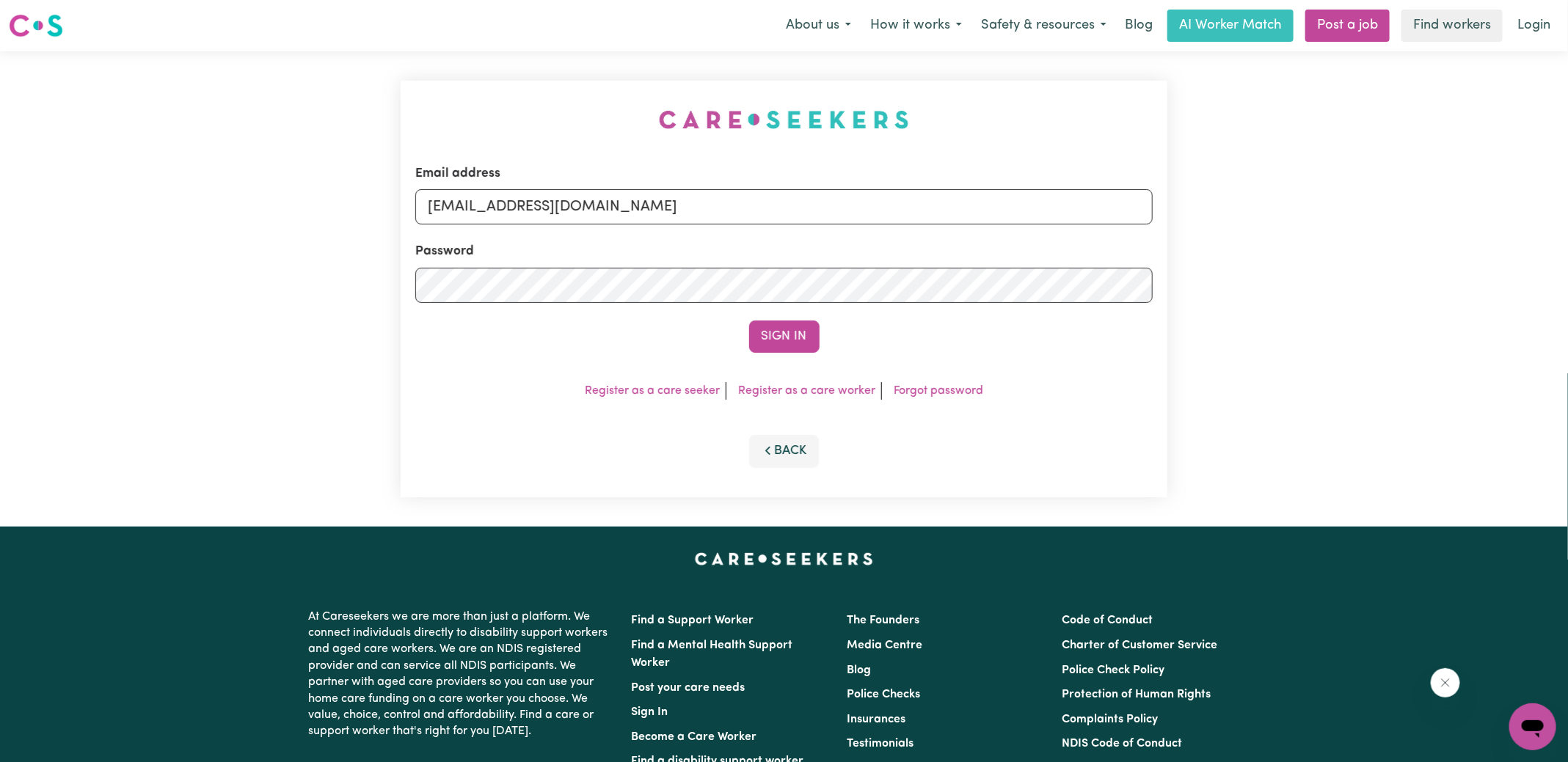
click at [390, 66] on div "Email address [EMAIL_ADDRESS][DOMAIN_NAME] Password Sign In Register as a care …" at bounding box center [784, 289] width 1568 height 476
drag, startPoint x: 504, startPoint y: 211, endPoint x: 1139, endPoint y: 305, distance: 641.9
click at [1139, 305] on form "Email address [EMAIL_ADDRESS][DOMAIN_NAME] Password Sign In" at bounding box center [784, 258] width 737 height 188
type input "[EMAIL_ADDRESS][DOMAIN_NAME]"
click at [749, 321] on button "Sign In" at bounding box center [784, 337] width 71 height 33
